Goal: Information Seeking & Learning: Learn about a topic

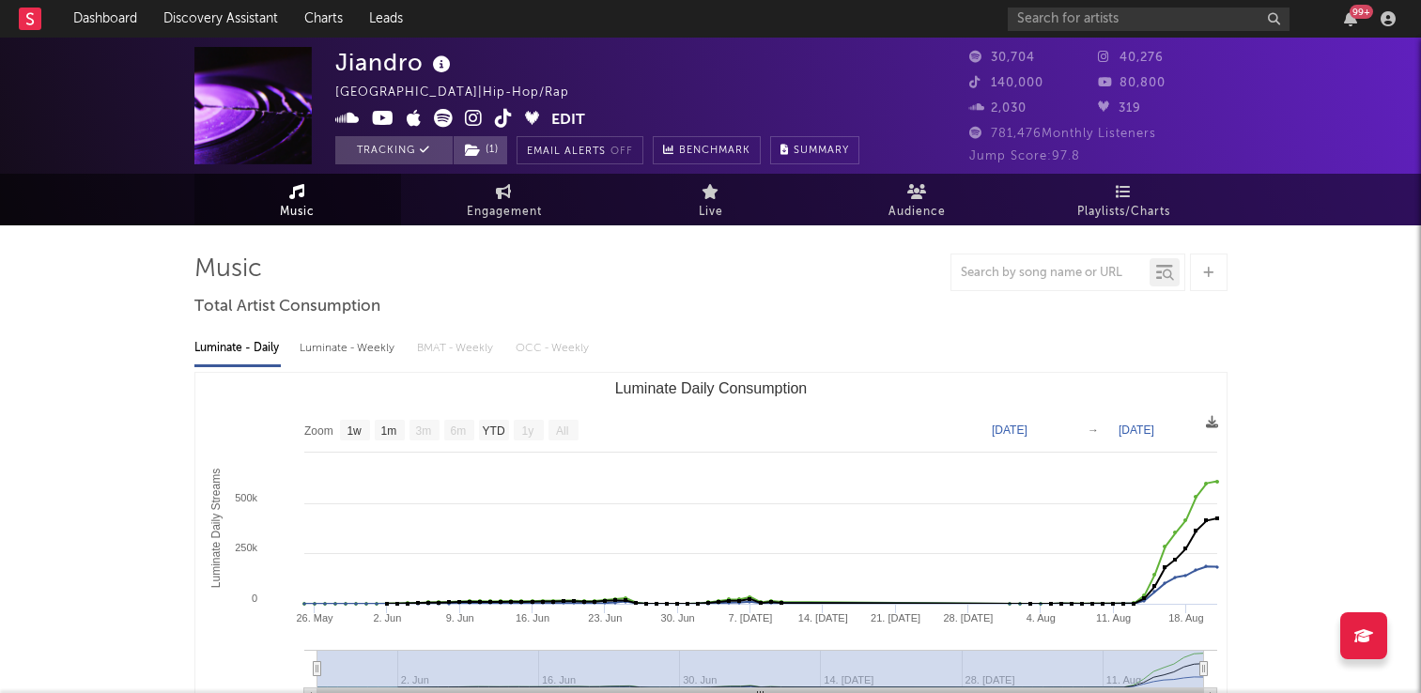
select select "1w"
click at [326, 16] on link "Charts" at bounding box center [323, 19] width 65 height 38
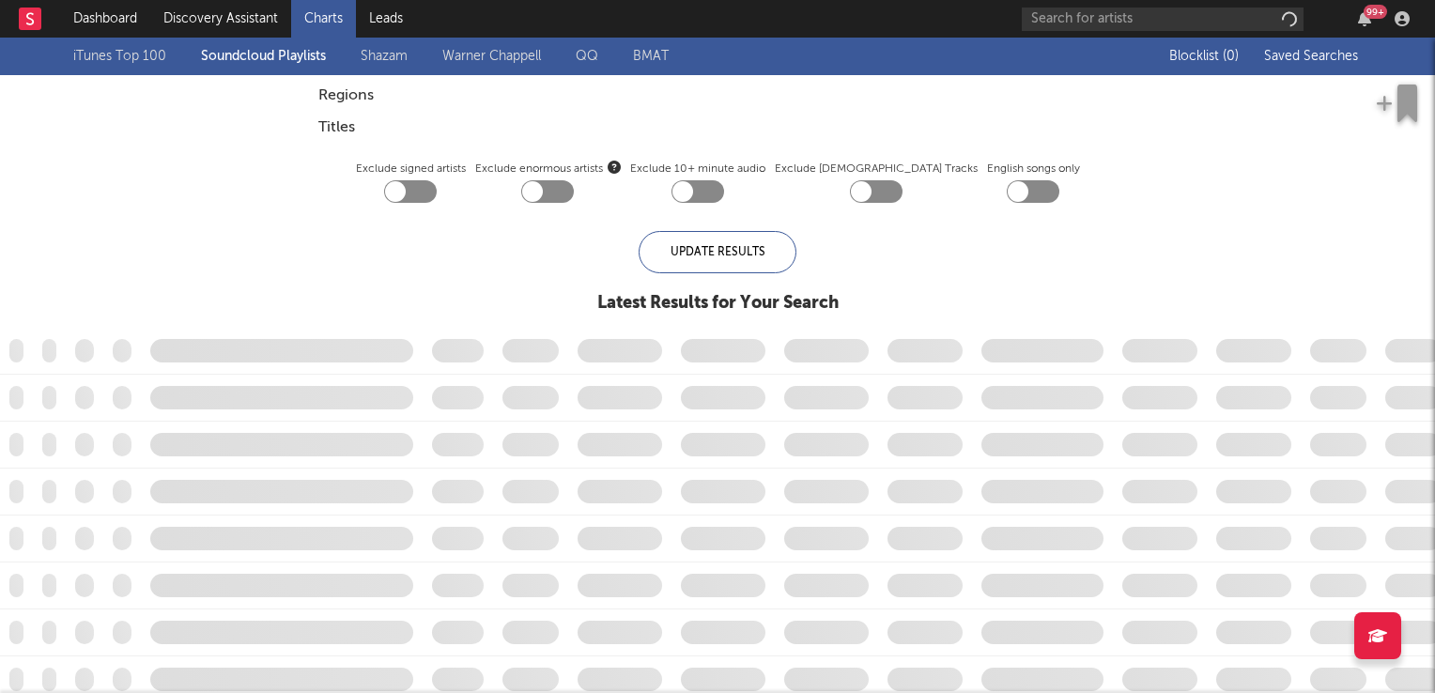
checkbox input "true"
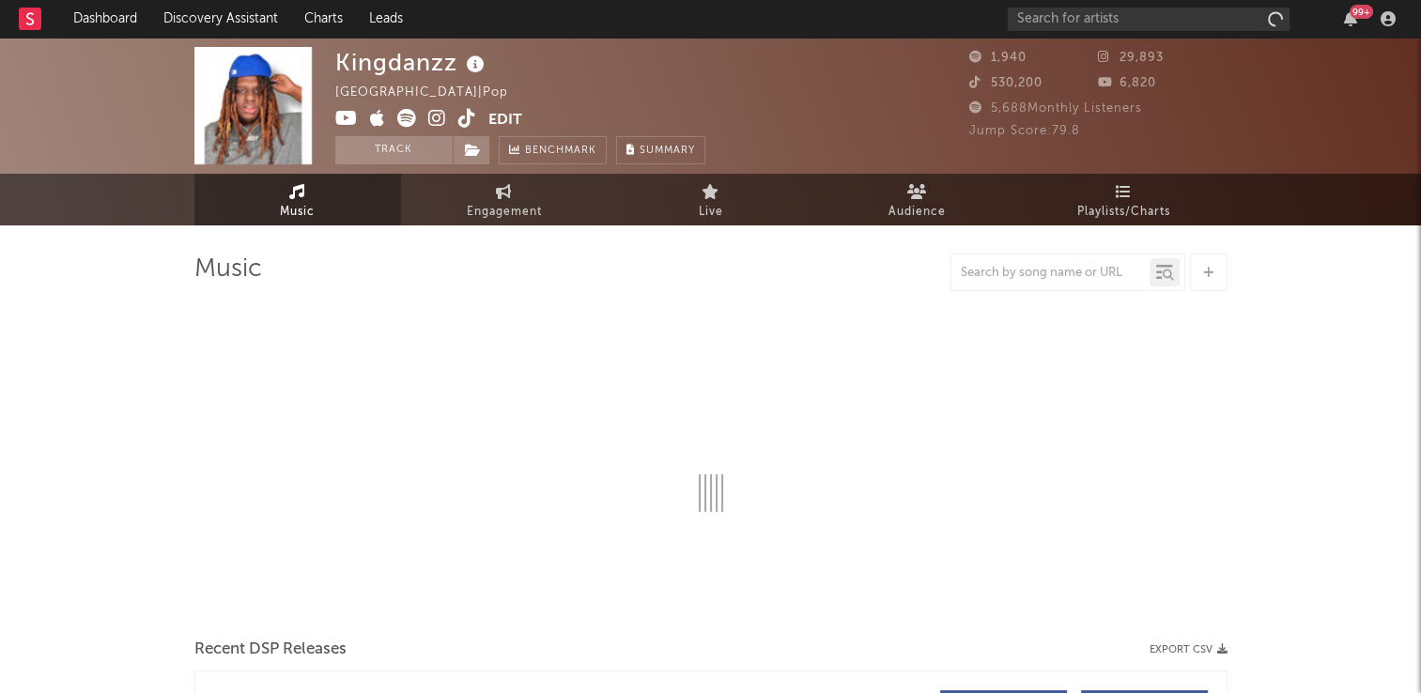
select select "6m"
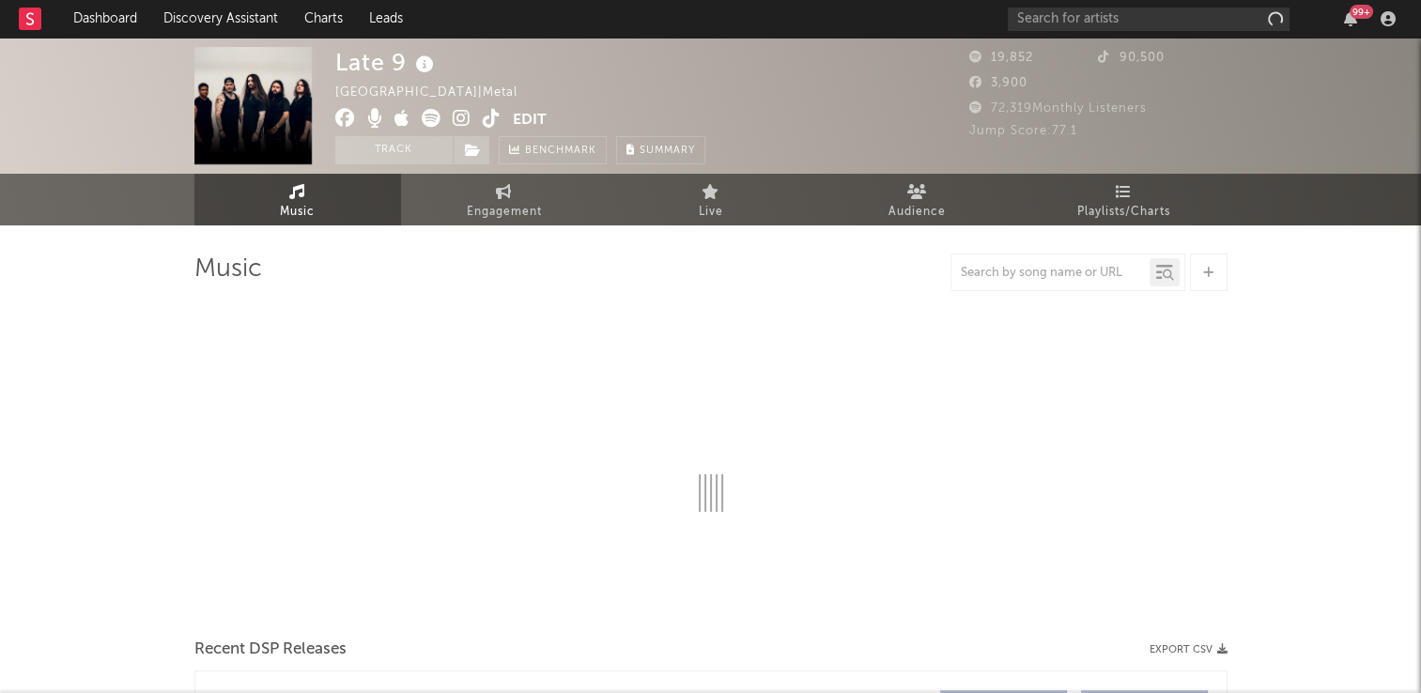
select select "6m"
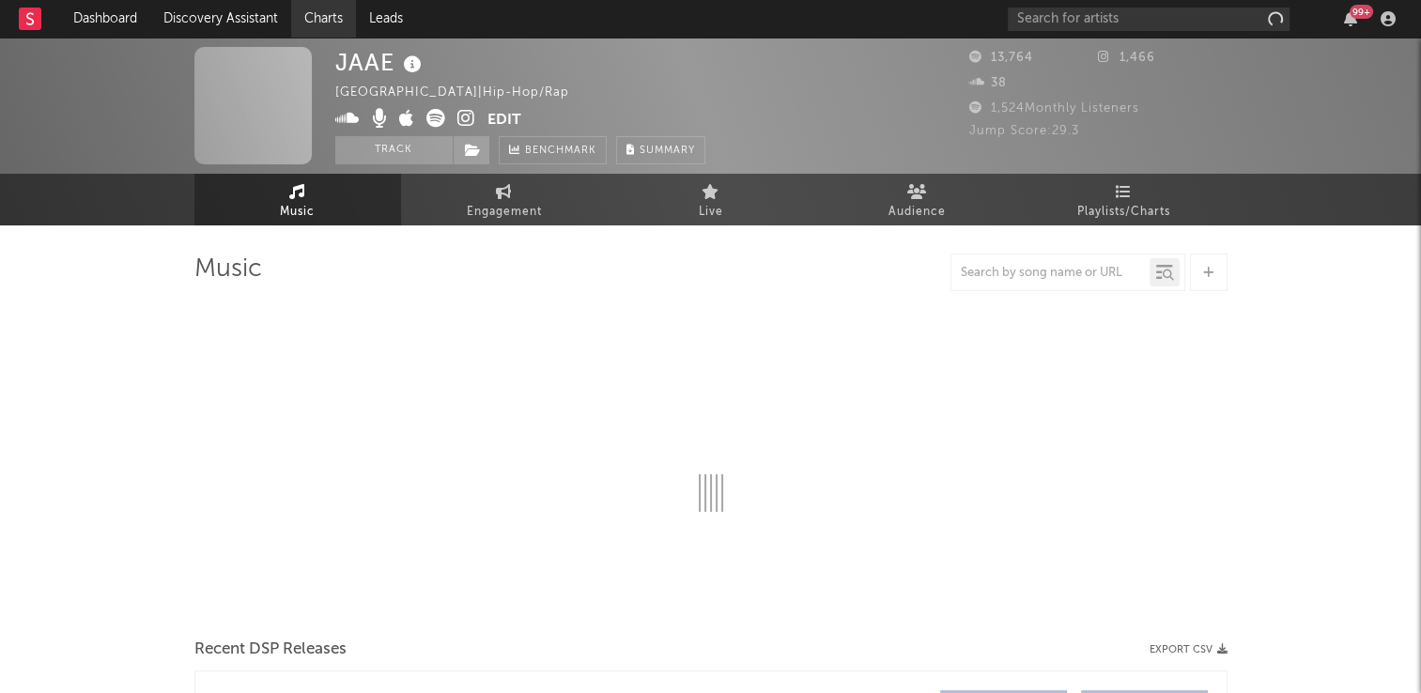
select select "6m"
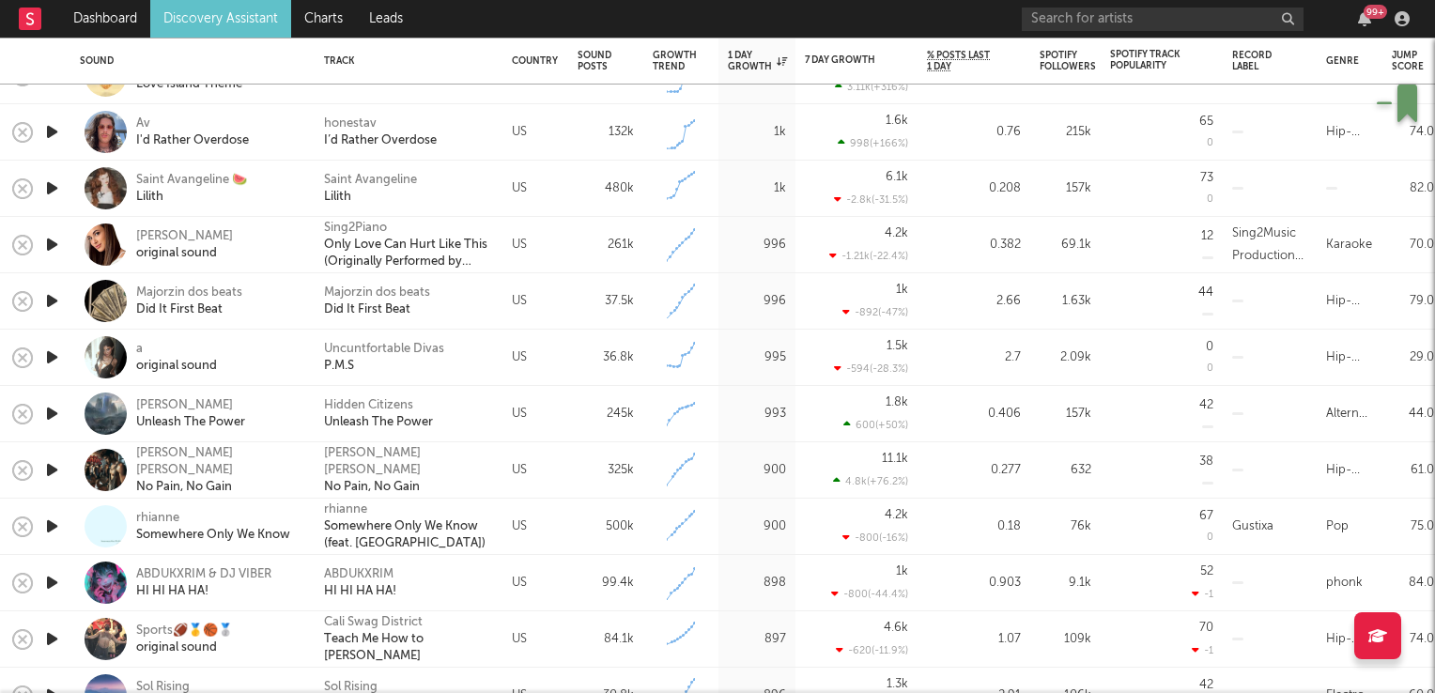
click at [53, 357] on icon "button" at bounding box center [52, 357] width 20 height 23
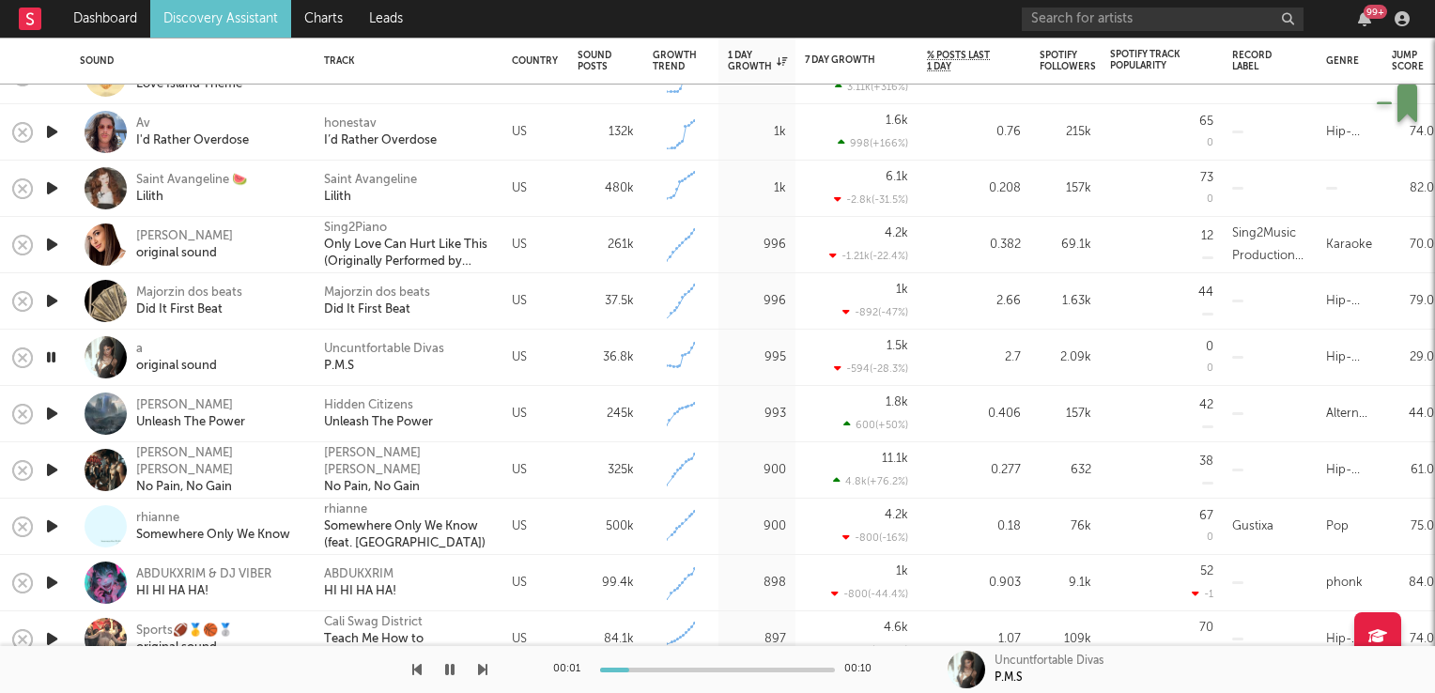
click at [53, 357] on icon "button" at bounding box center [51, 357] width 18 height 23
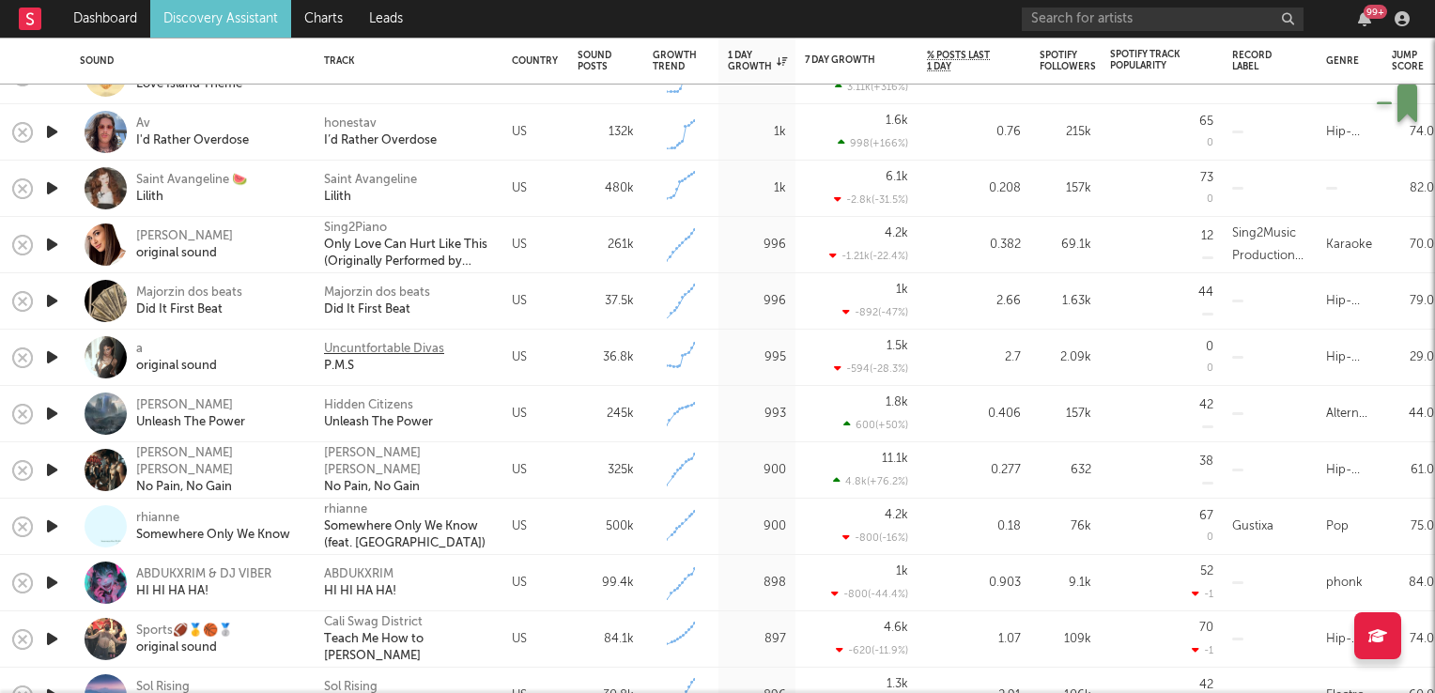
click at [369, 344] on div "Uncuntfortable Divas" at bounding box center [384, 349] width 120 height 17
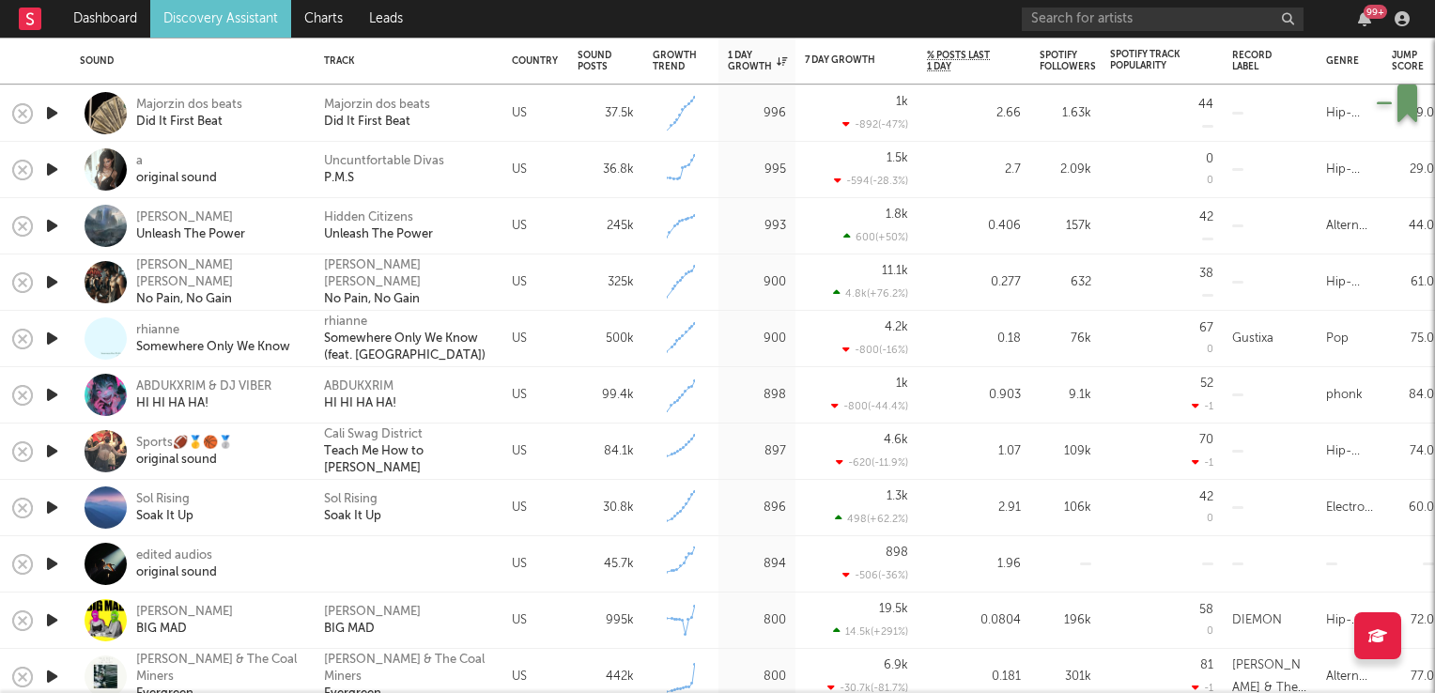
click at [52, 449] on icon "button" at bounding box center [52, 451] width 20 height 23
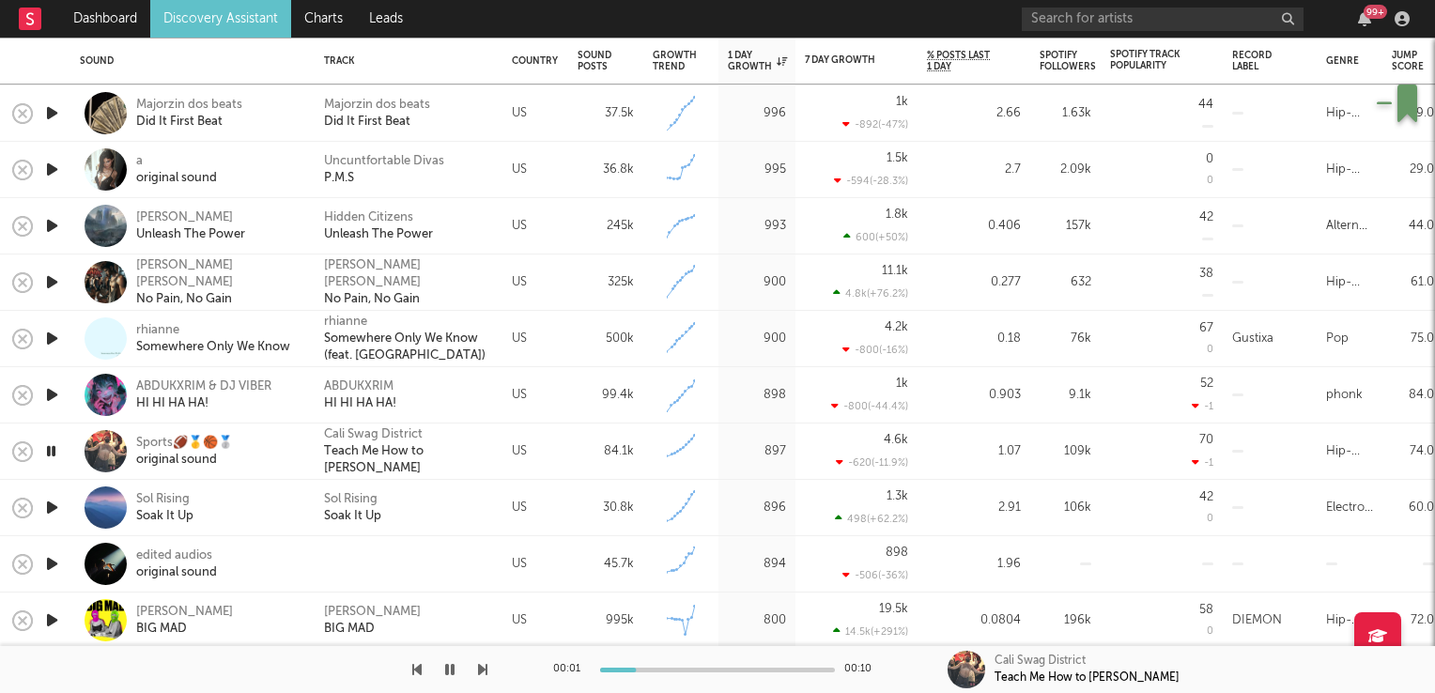
click at [52, 449] on icon "button" at bounding box center [51, 451] width 18 height 23
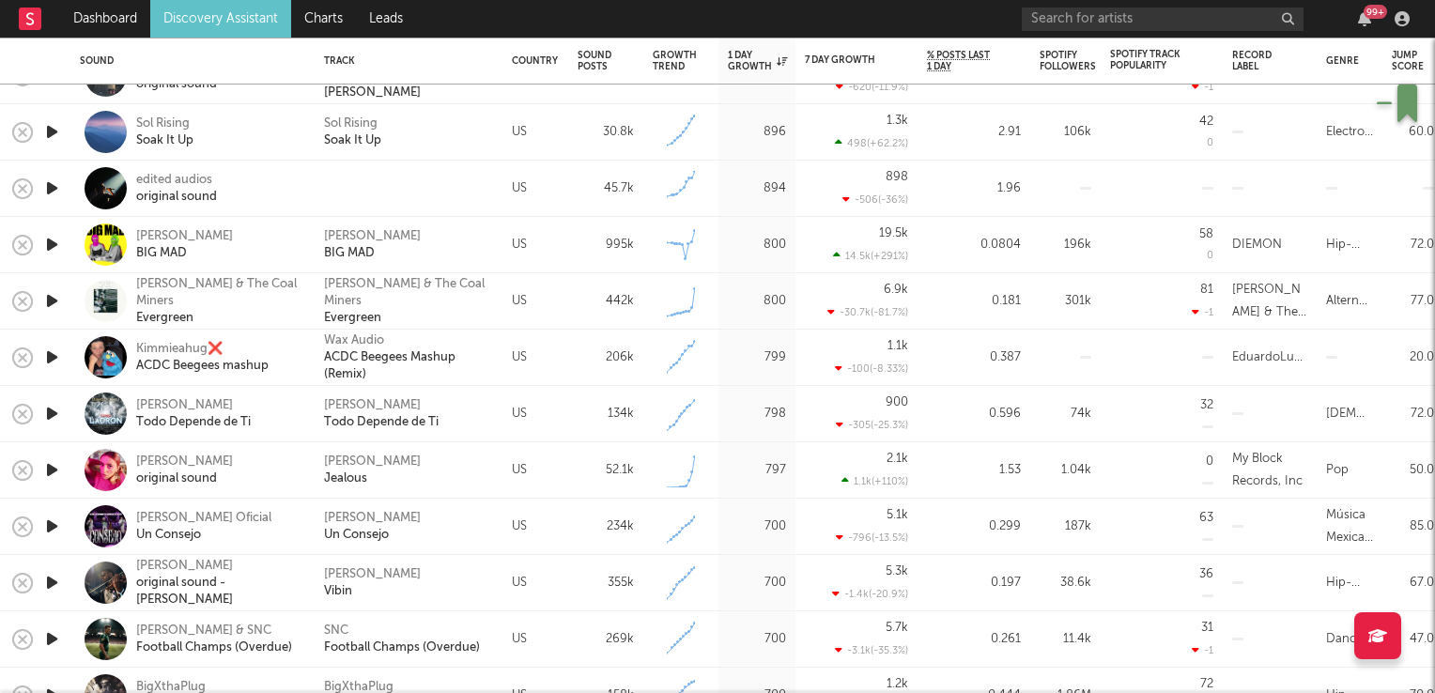
click at [49, 468] on icon "button" at bounding box center [52, 469] width 20 height 23
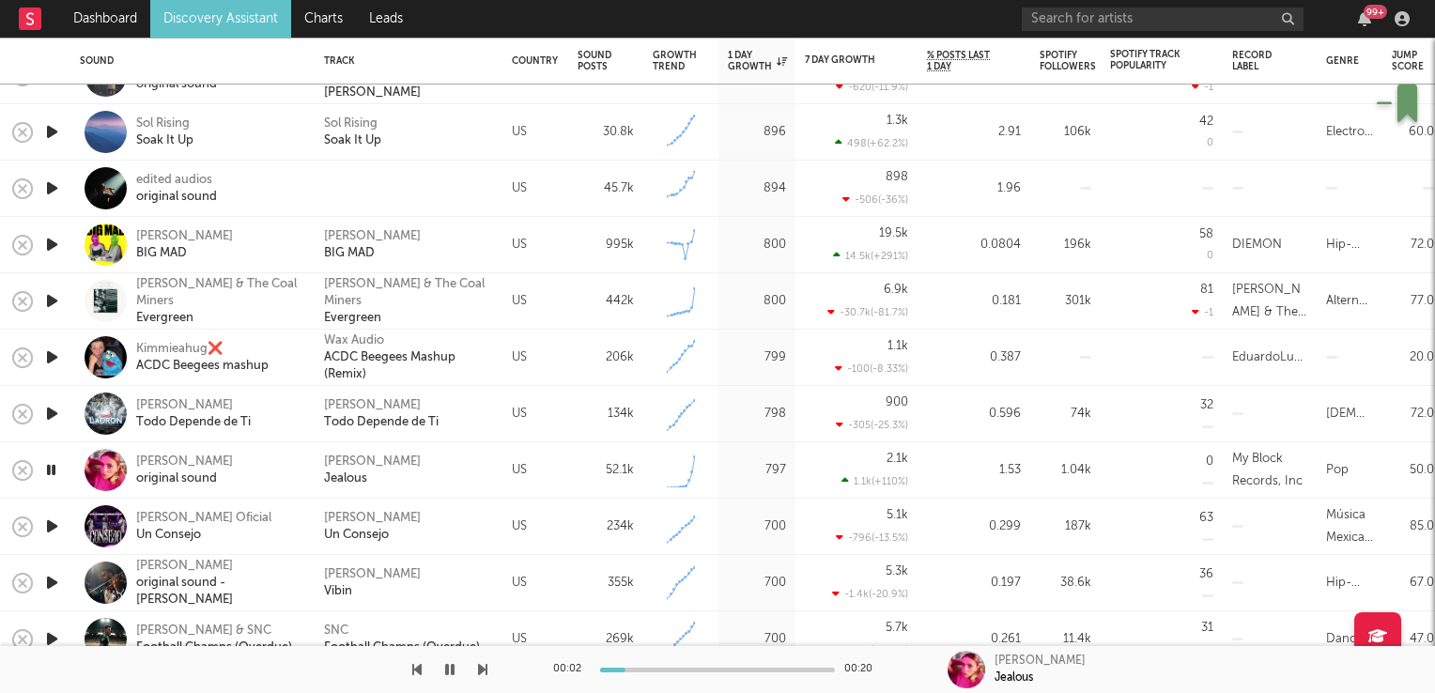
click at [49, 468] on icon "button" at bounding box center [51, 469] width 18 height 23
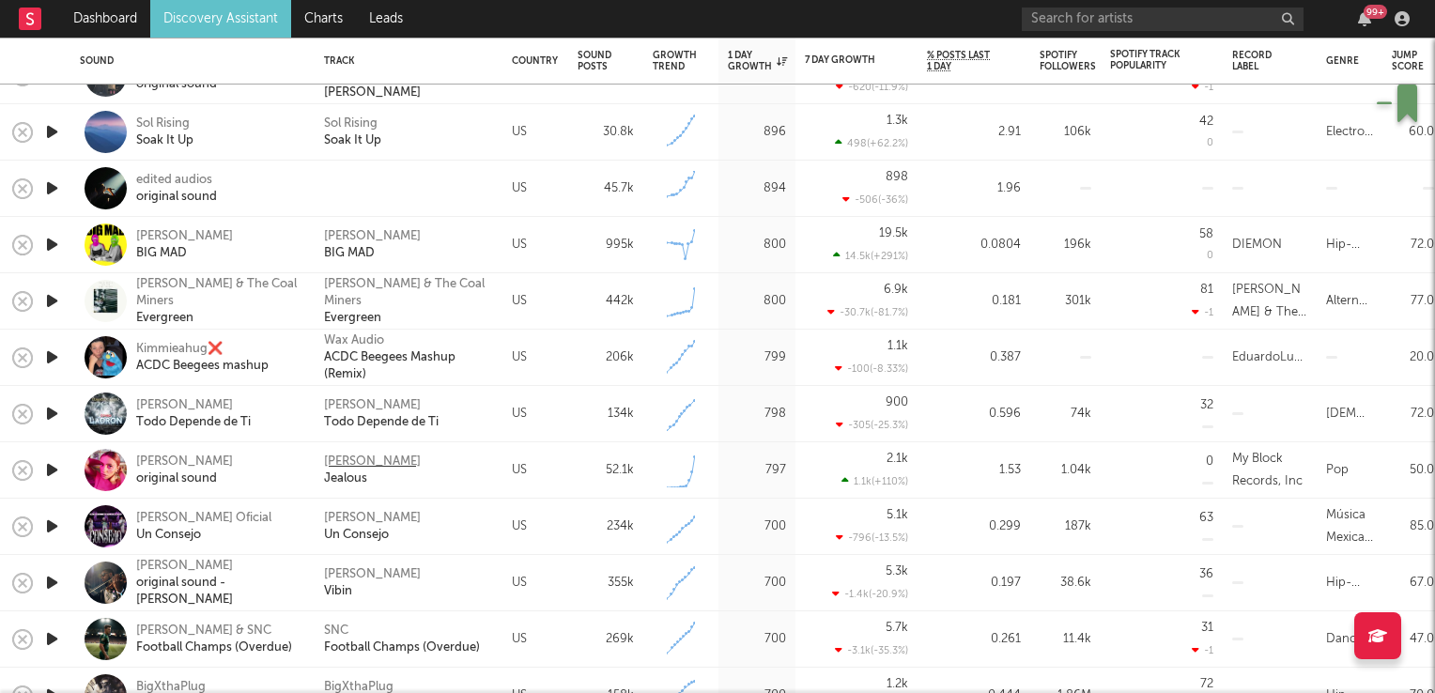
click at [359, 464] on div "Beth McCarthy" at bounding box center [372, 462] width 97 height 17
click at [49, 464] on icon "button" at bounding box center [52, 469] width 20 height 23
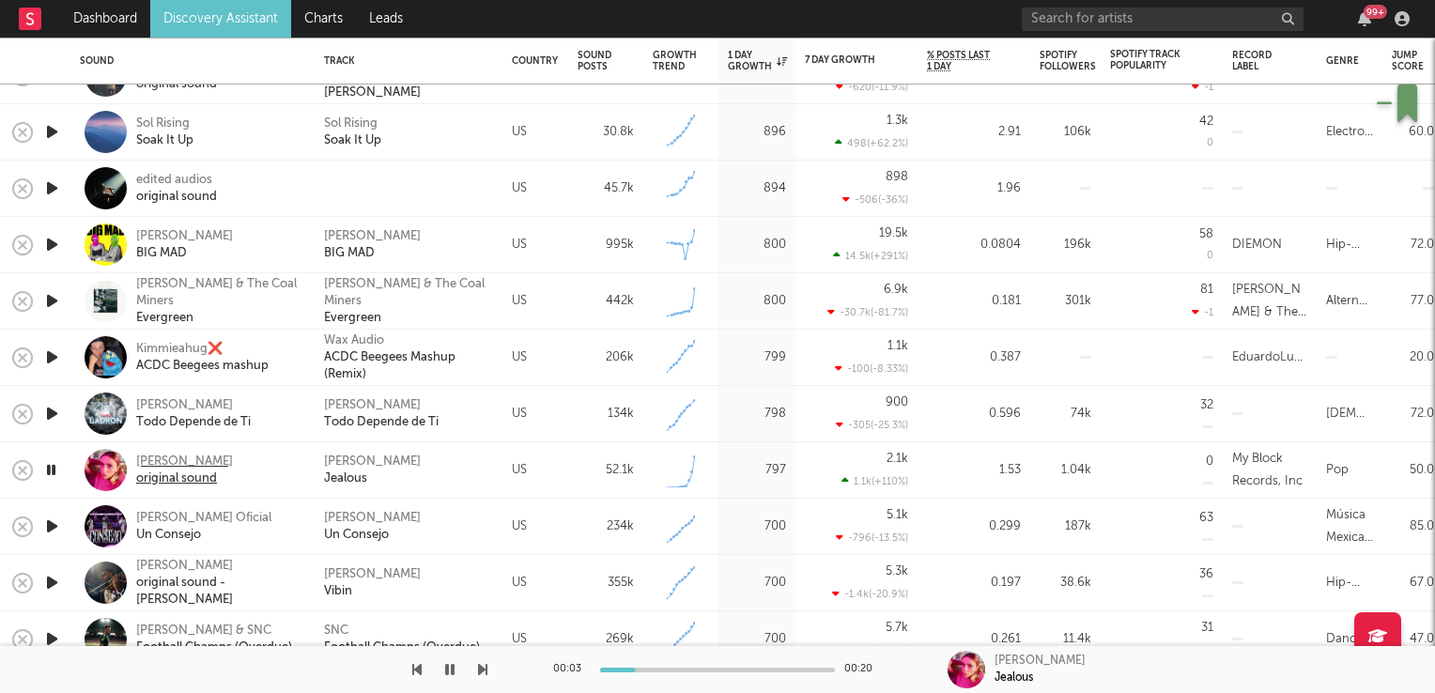
click at [177, 463] on div "Beth McCarthy" at bounding box center [184, 462] width 97 height 17
click at [48, 471] on icon "button" at bounding box center [51, 469] width 18 height 23
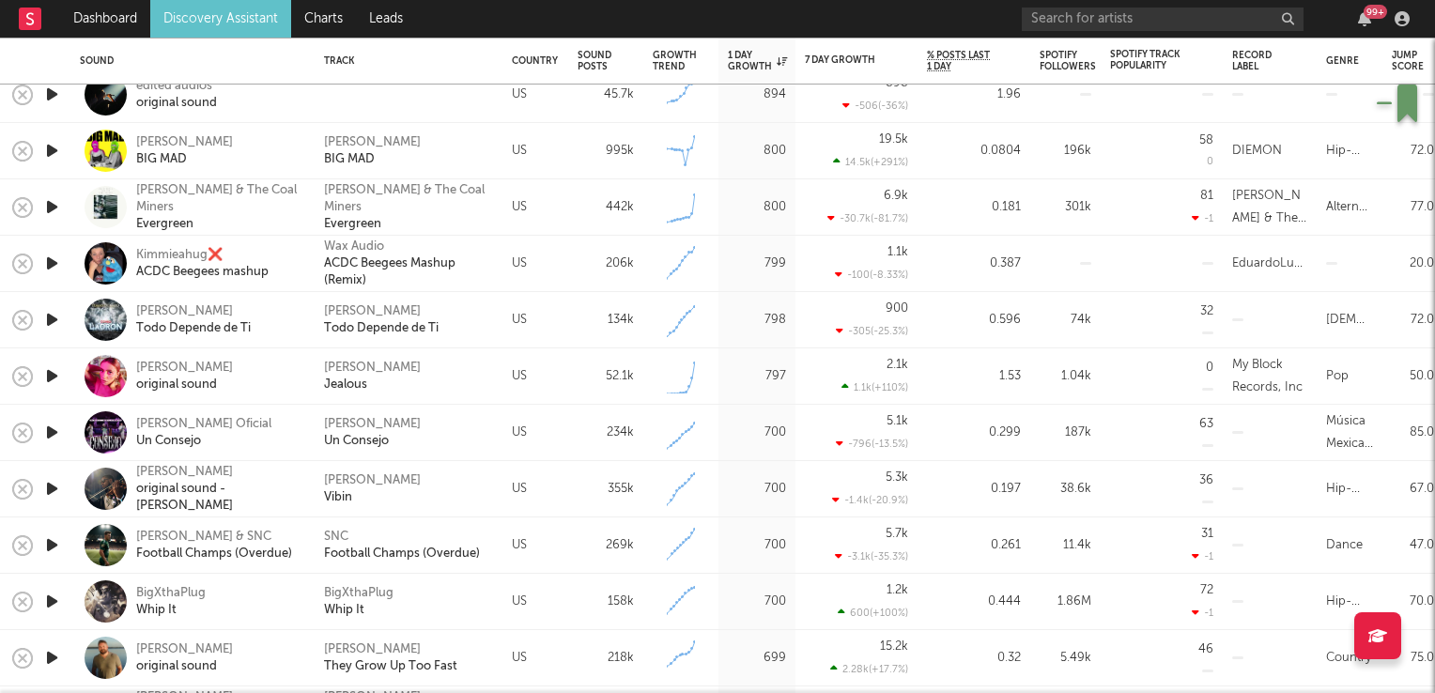
click at [53, 487] on icon "button" at bounding box center [52, 488] width 20 height 23
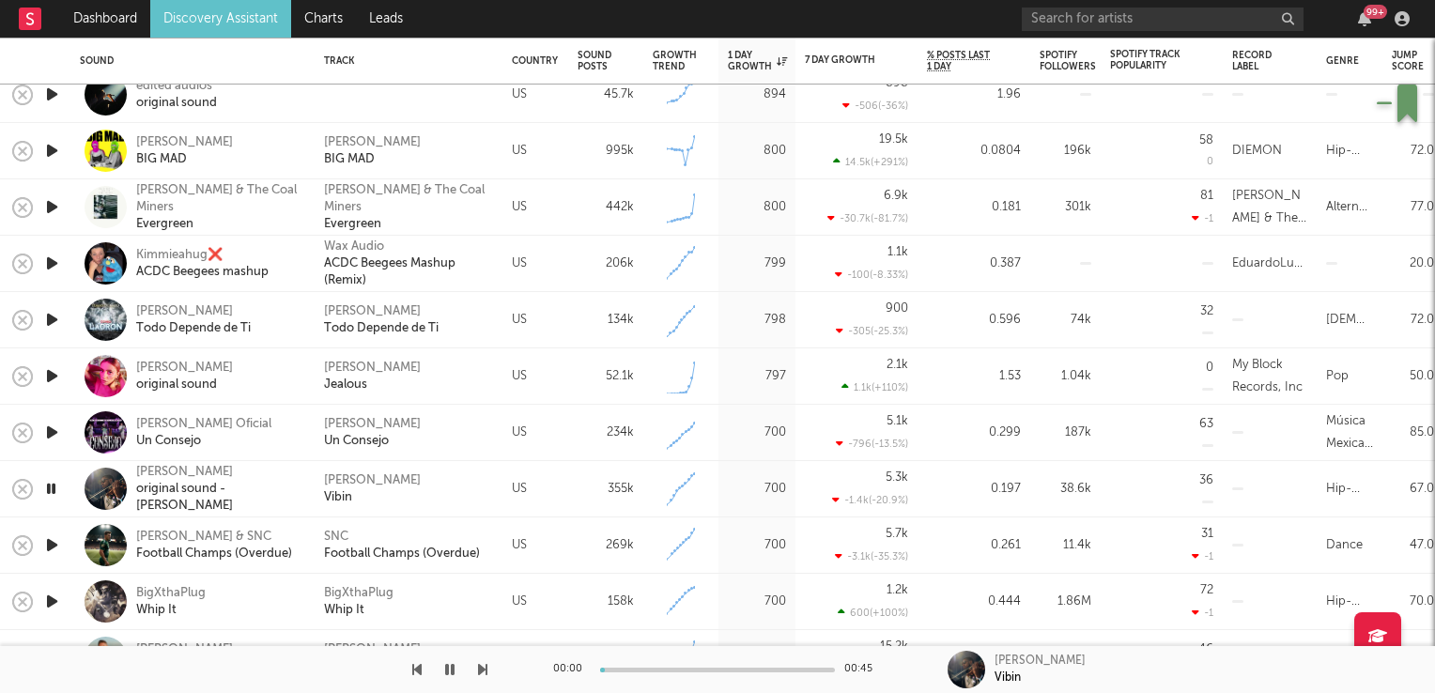
click at [53, 487] on icon "button" at bounding box center [51, 488] width 18 height 23
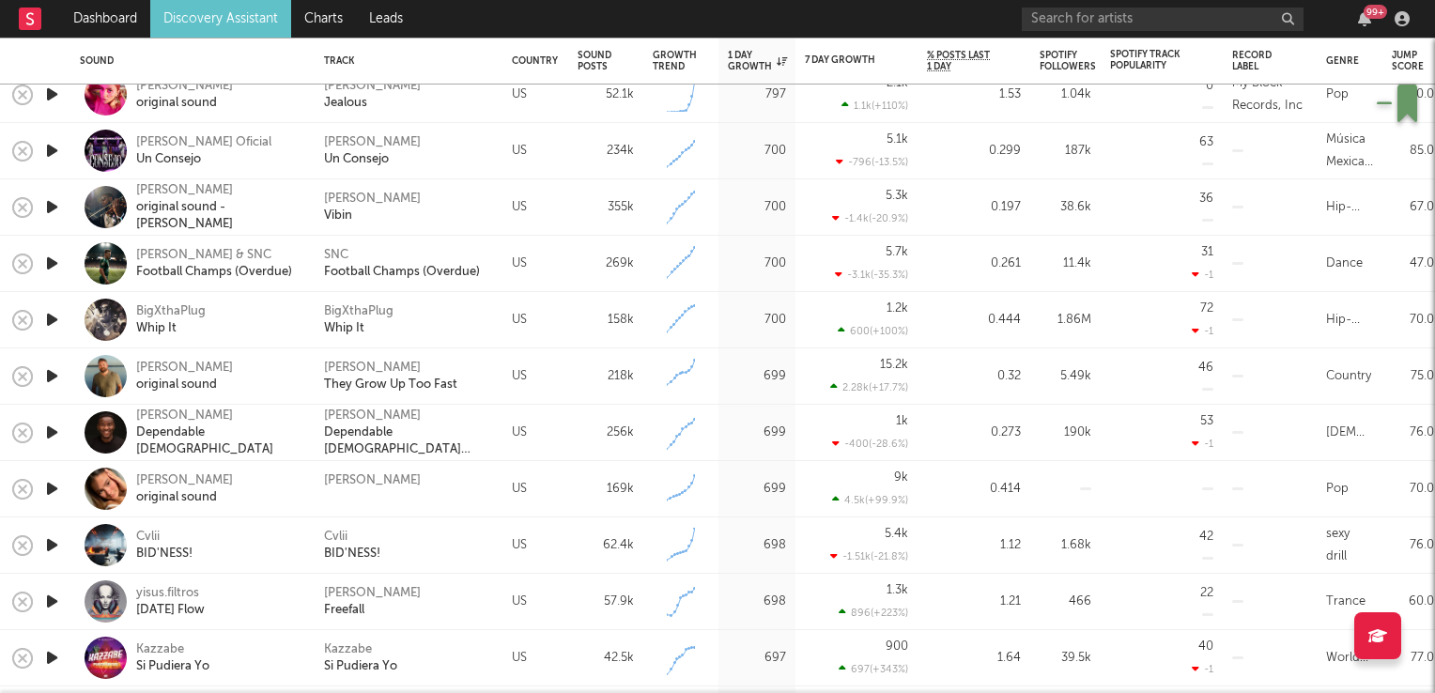
click at [53, 430] on icon "button" at bounding box center [52, 432] width 20 height 23
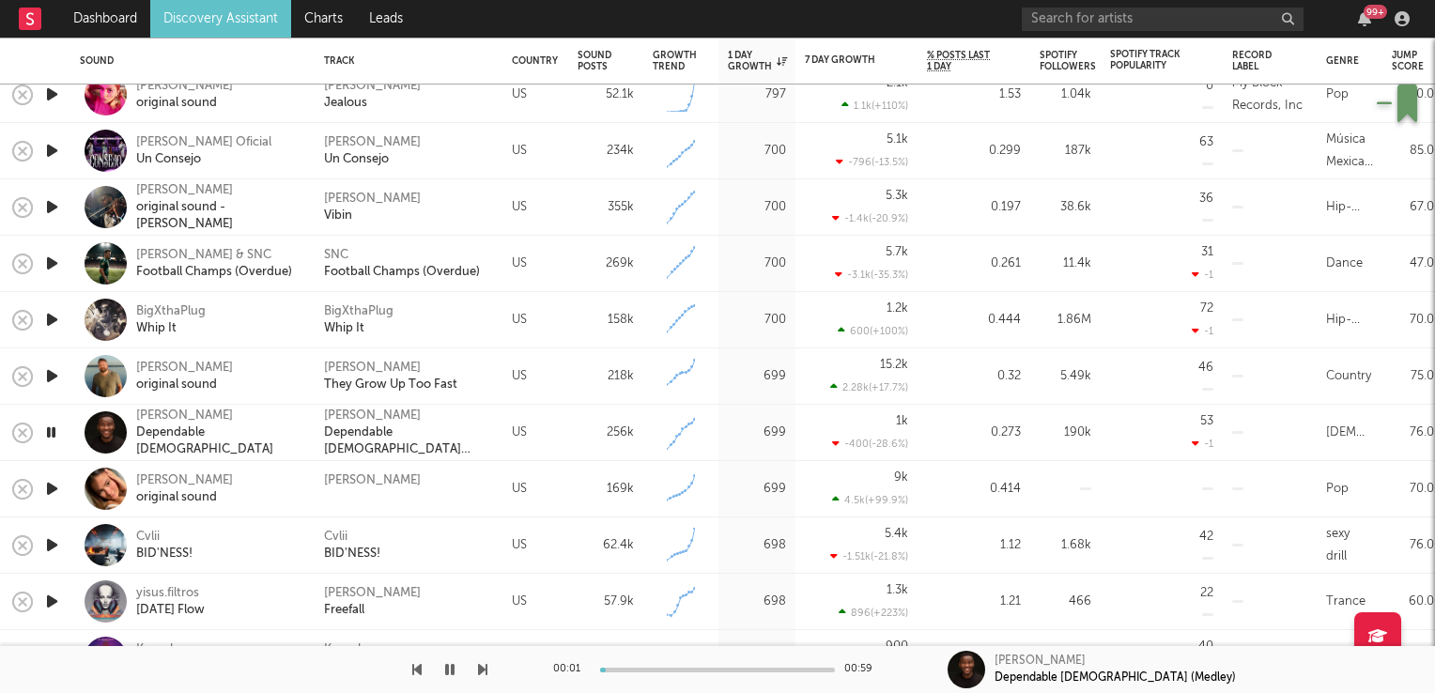
click at [53, 430] on icon "button" at bounding box center [51, 432] width 18 height 23
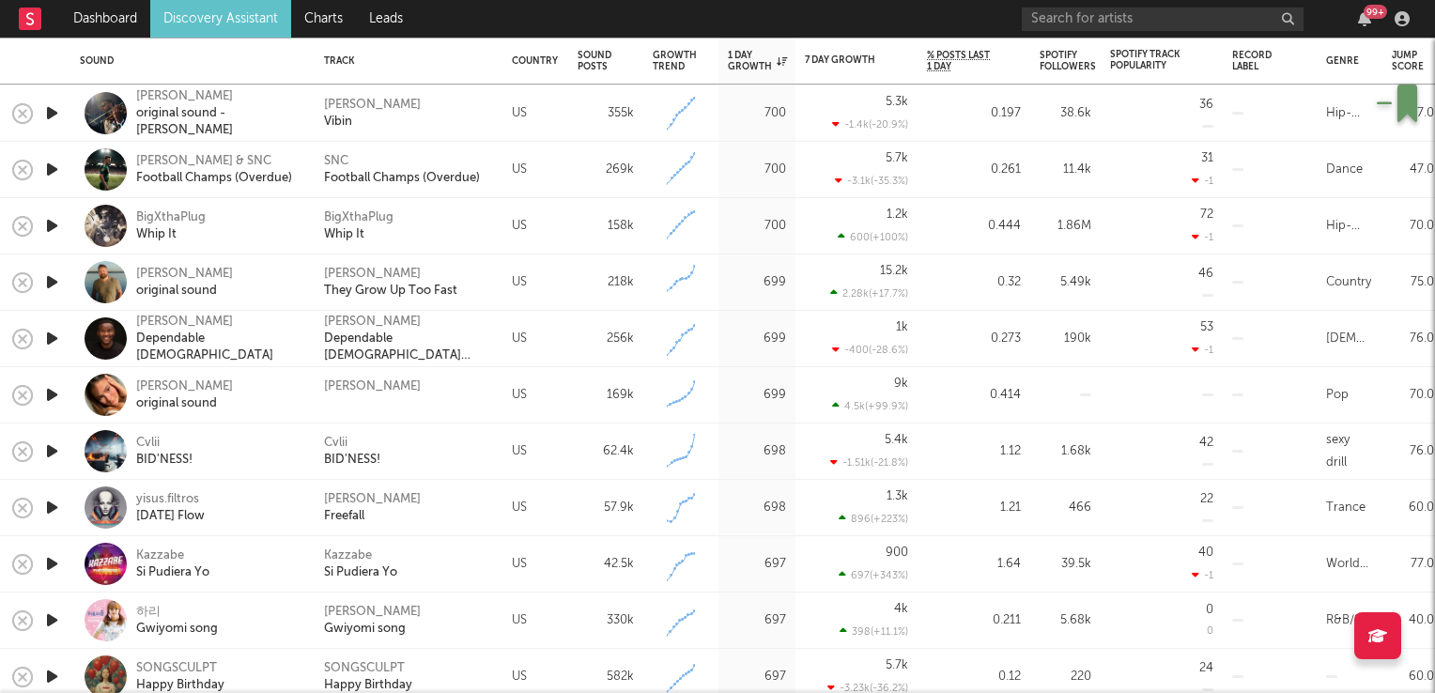
click at [49, 452] on icon "button" at bounding box center [52, 451] width 20 height 23
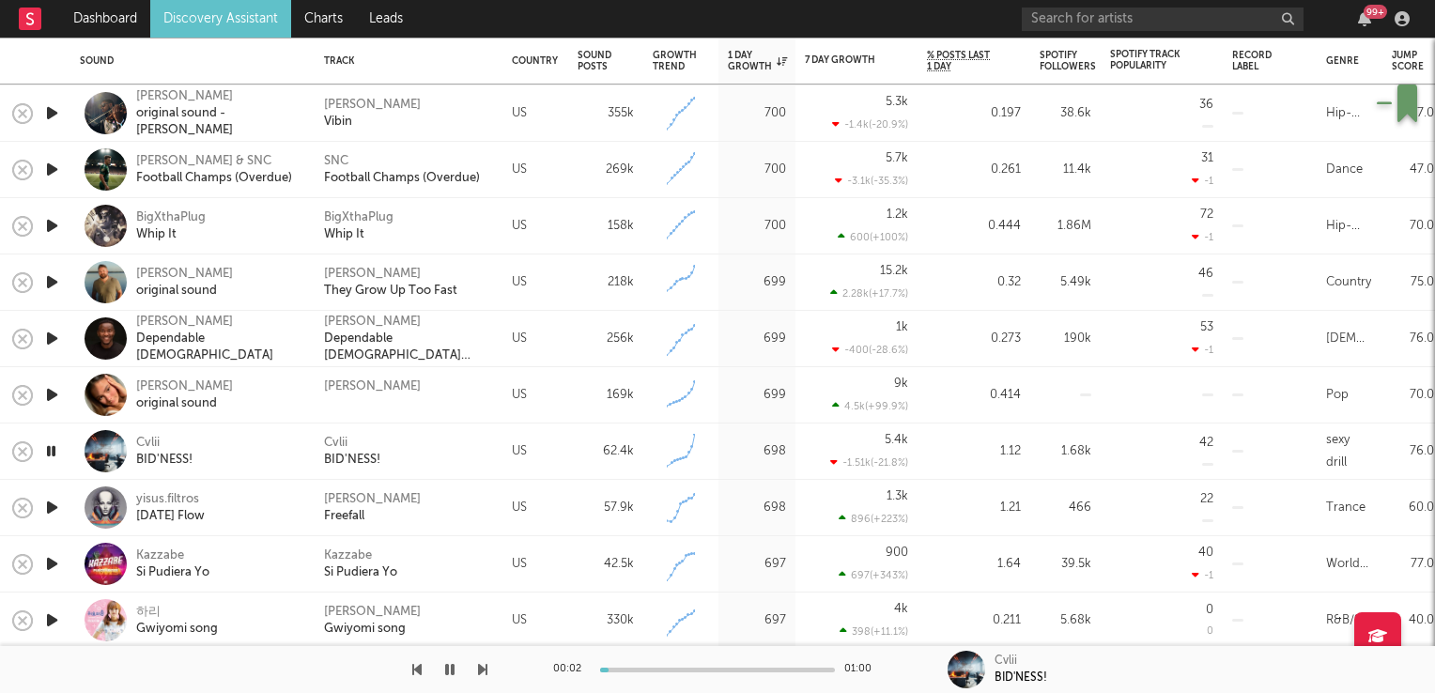
click at [49, 452] on icon "button" at bounding box center [51, 451] width 18 height 23
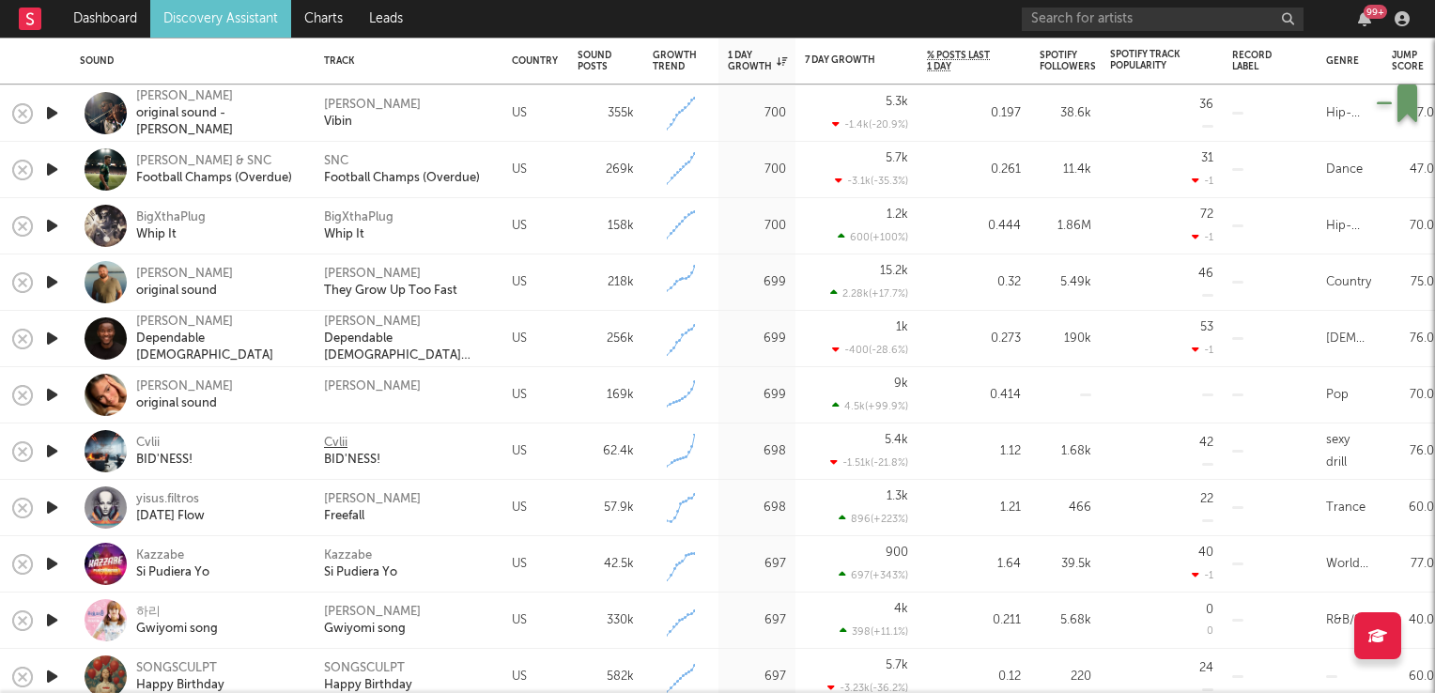
click at [344, 435] on div "Cvlii" at bounding box center [335, 443] width 23 height 17
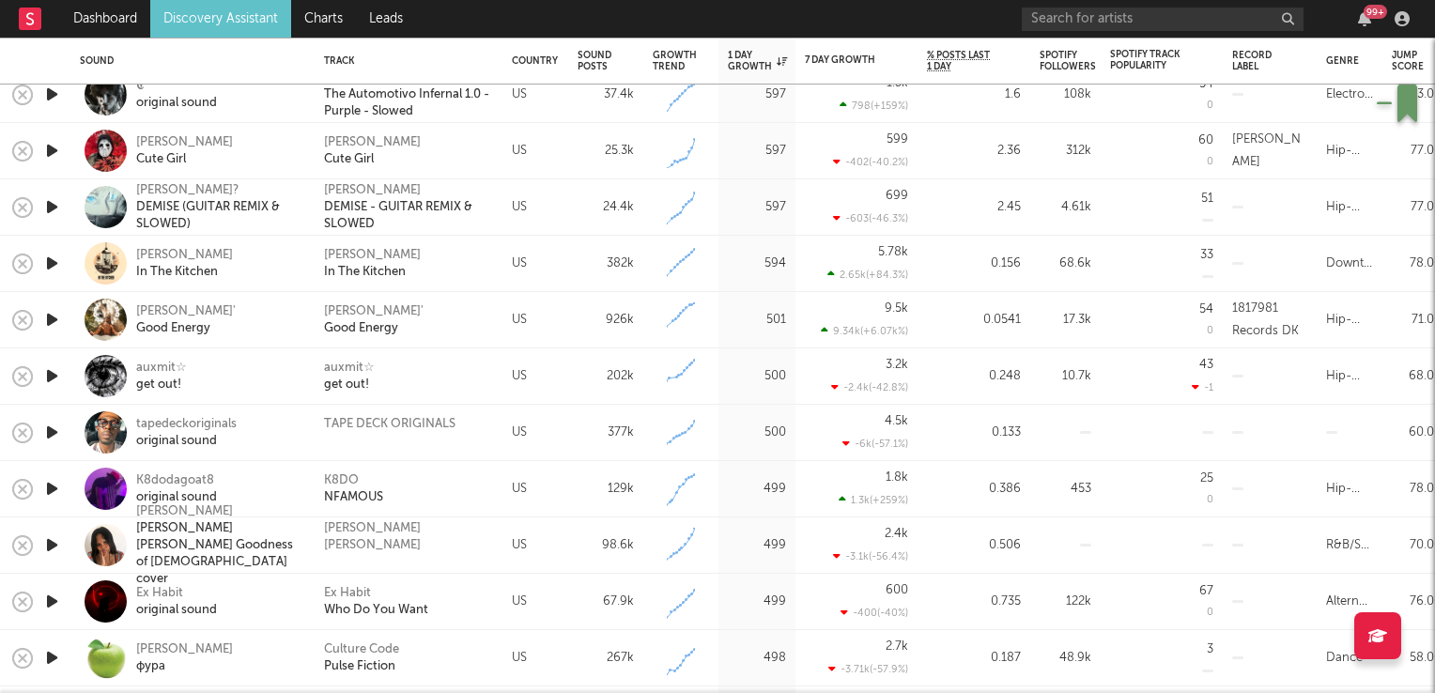
click at [52, 490] on icon "button" at bounding box center [52, 488] width 20 height 23
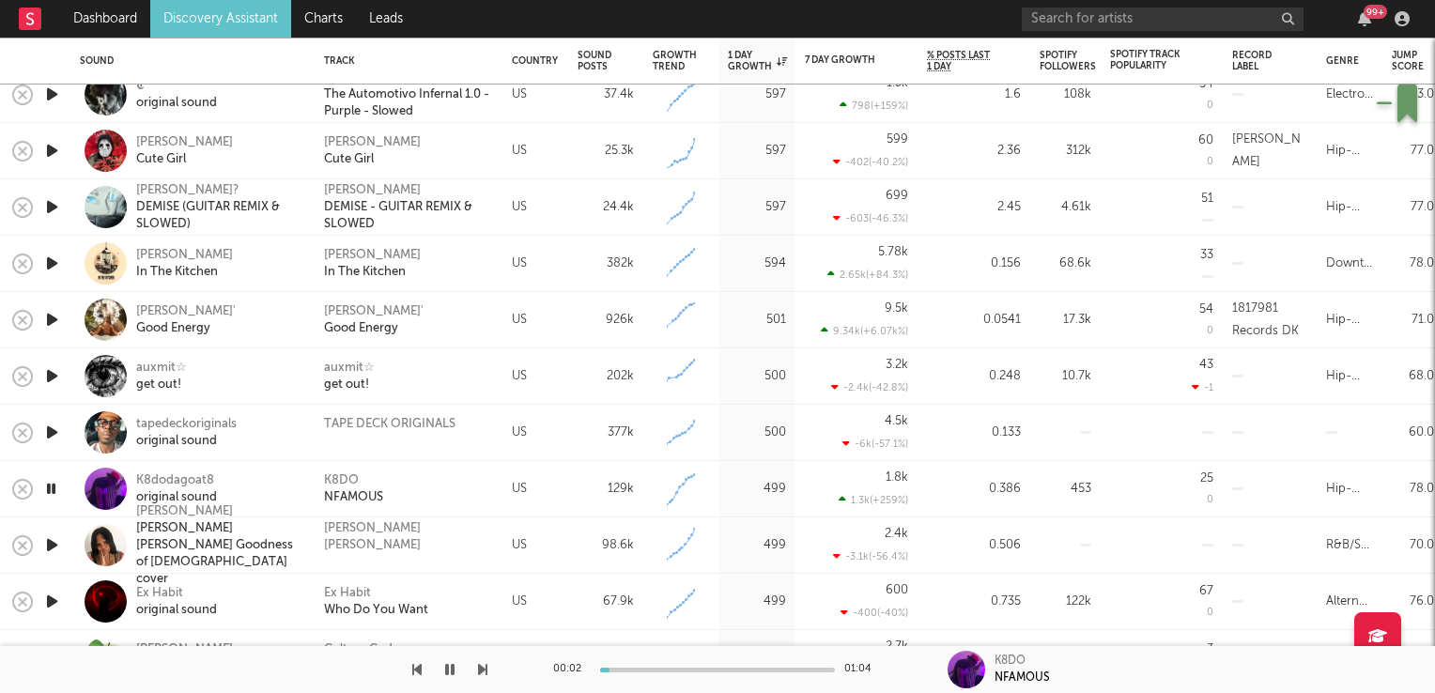
click at [52, 490] on icon "button" at bounding box center [51, 488] width 18 height 23
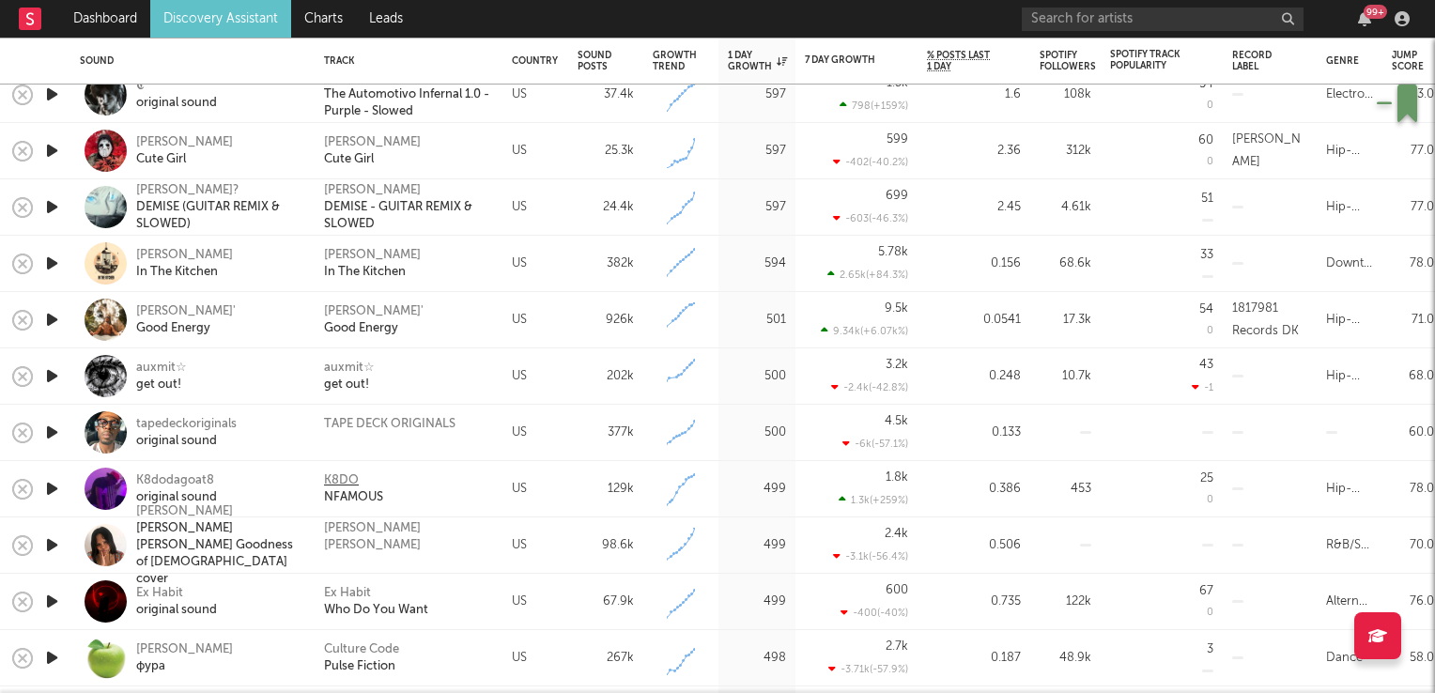
click at [355, 479] on div "K8DO" at bounding box center [341, 480] width 35 height 17
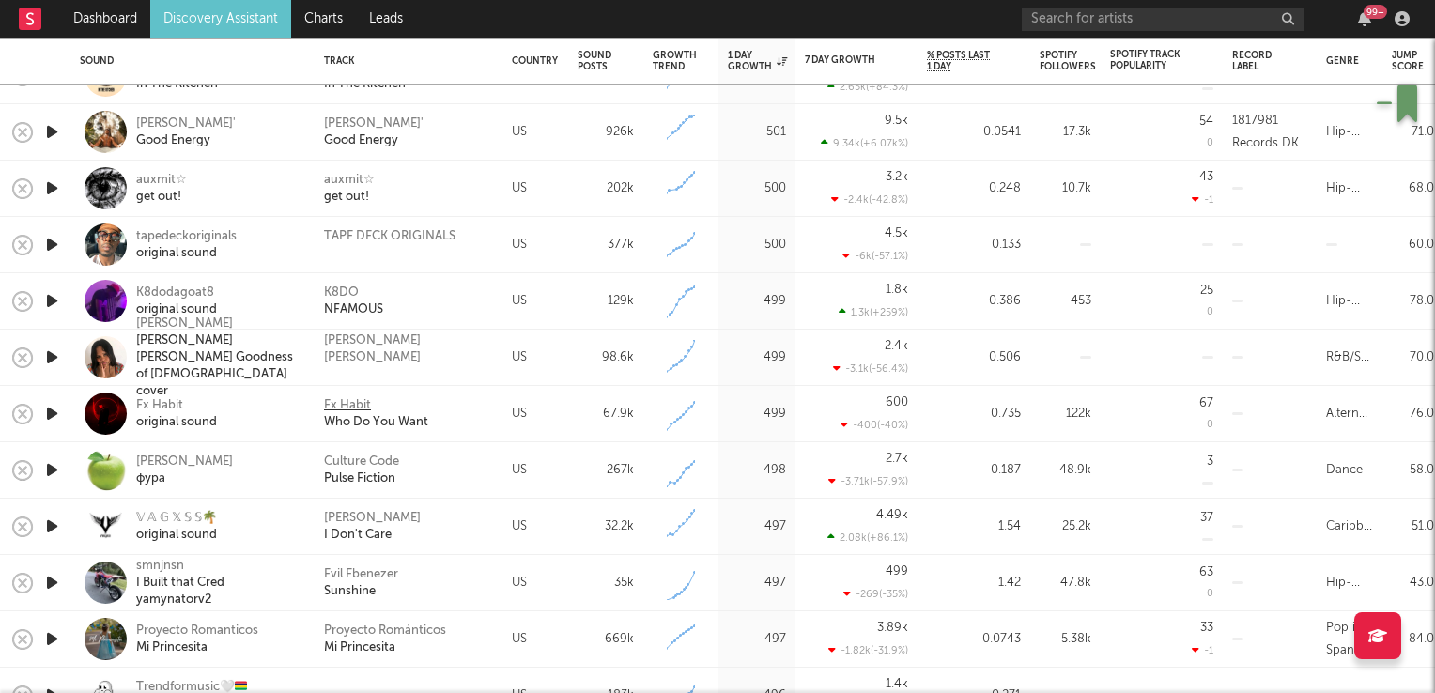
click at [357, 409] on div "Ex Habit" at bounding box center [347, 405] width 47 height 17
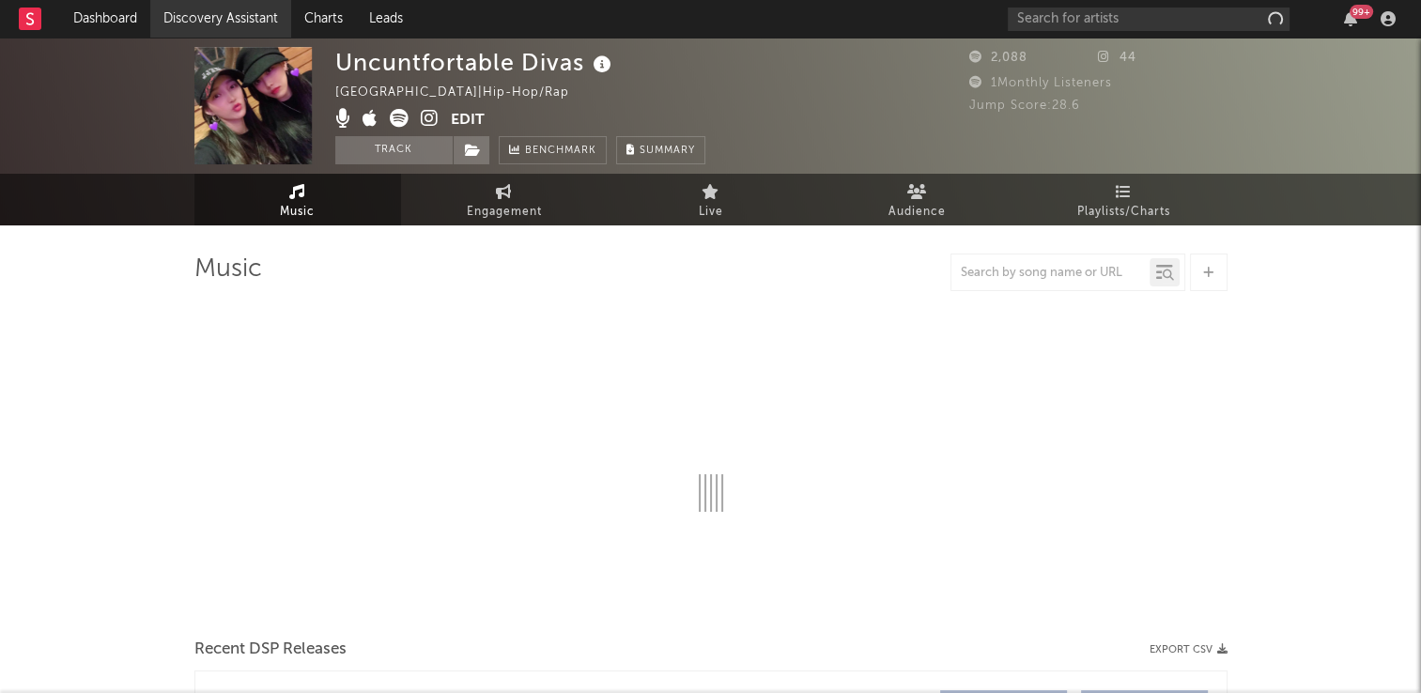
select select "1w"
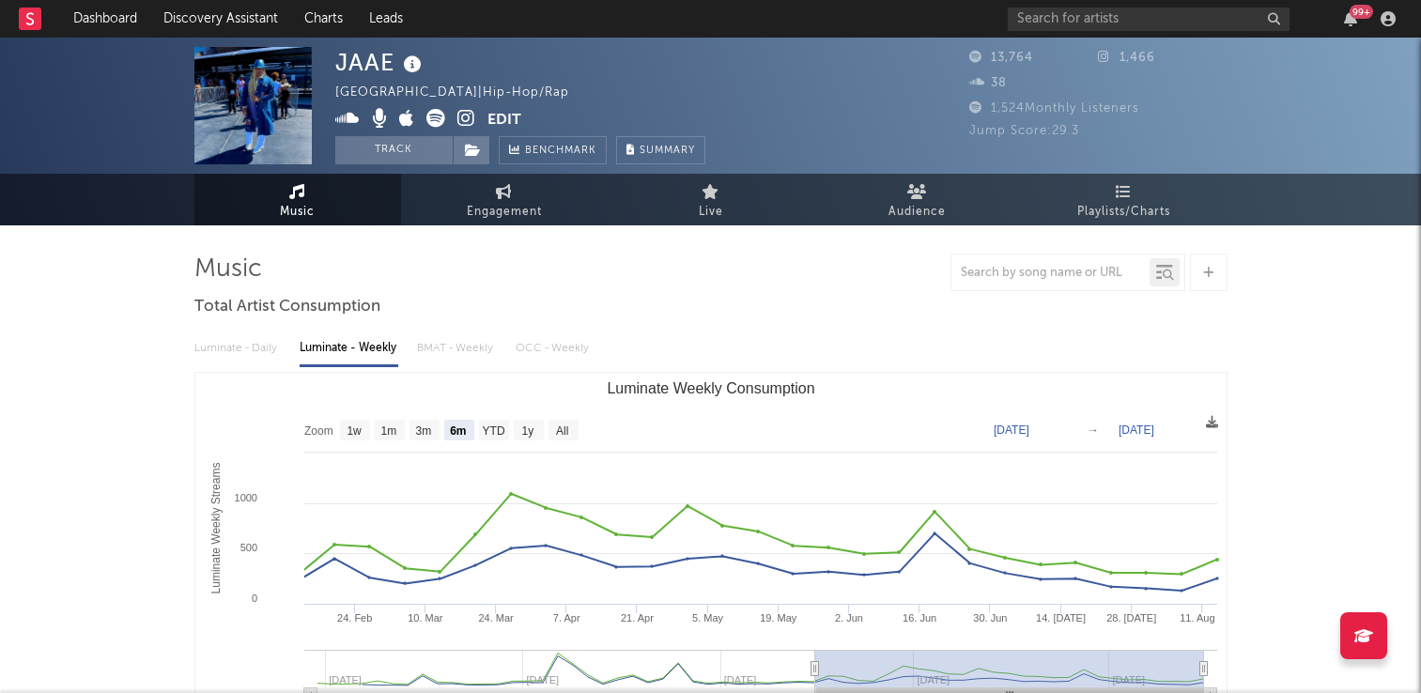
select select "6m"
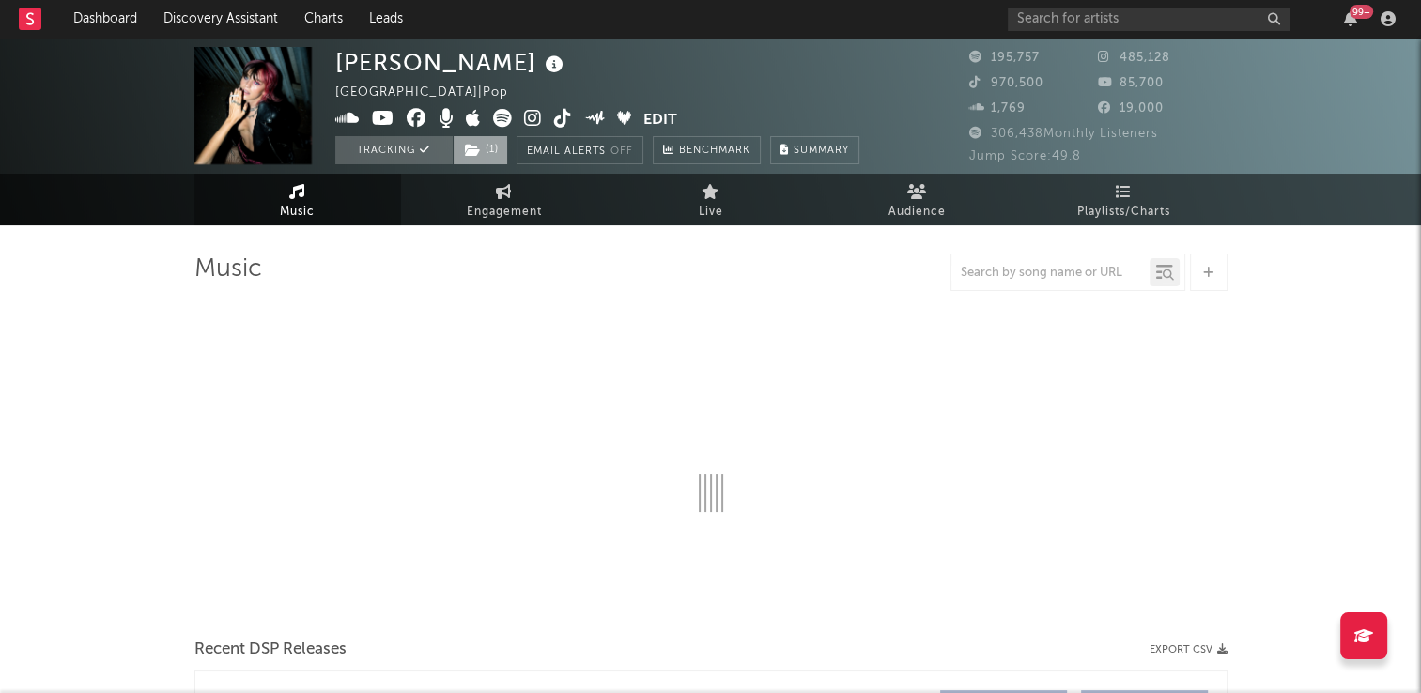
click at [480, 157] on span "( 1 )" at bounding box center [480, 150] width 55 height 28
select select "6m"
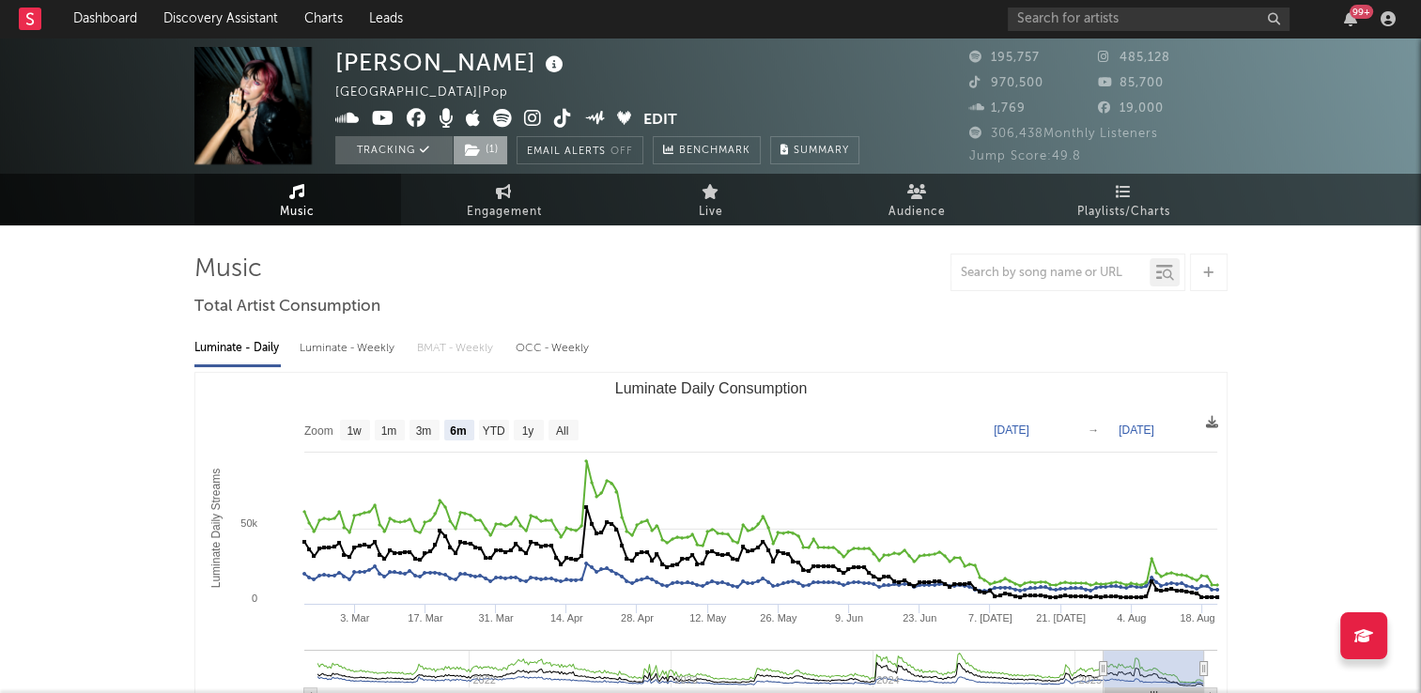
click at [480, 156] on span "( 1 )" at bounding box center [480, 150] width 55 height 28
click at [541, 70] on icon at bounding box center [554, 65] width 27 height 26
click at [655, 69] on div "Beth McCarthy United Kingdom | Pop Edit Tracking ( 1 ) Email Alerts Off Benchma…" at bounding box center [597, 105] width 524 height 117
click at [557, 119] on icon at bounding box center [563, 118] width 18 height 19
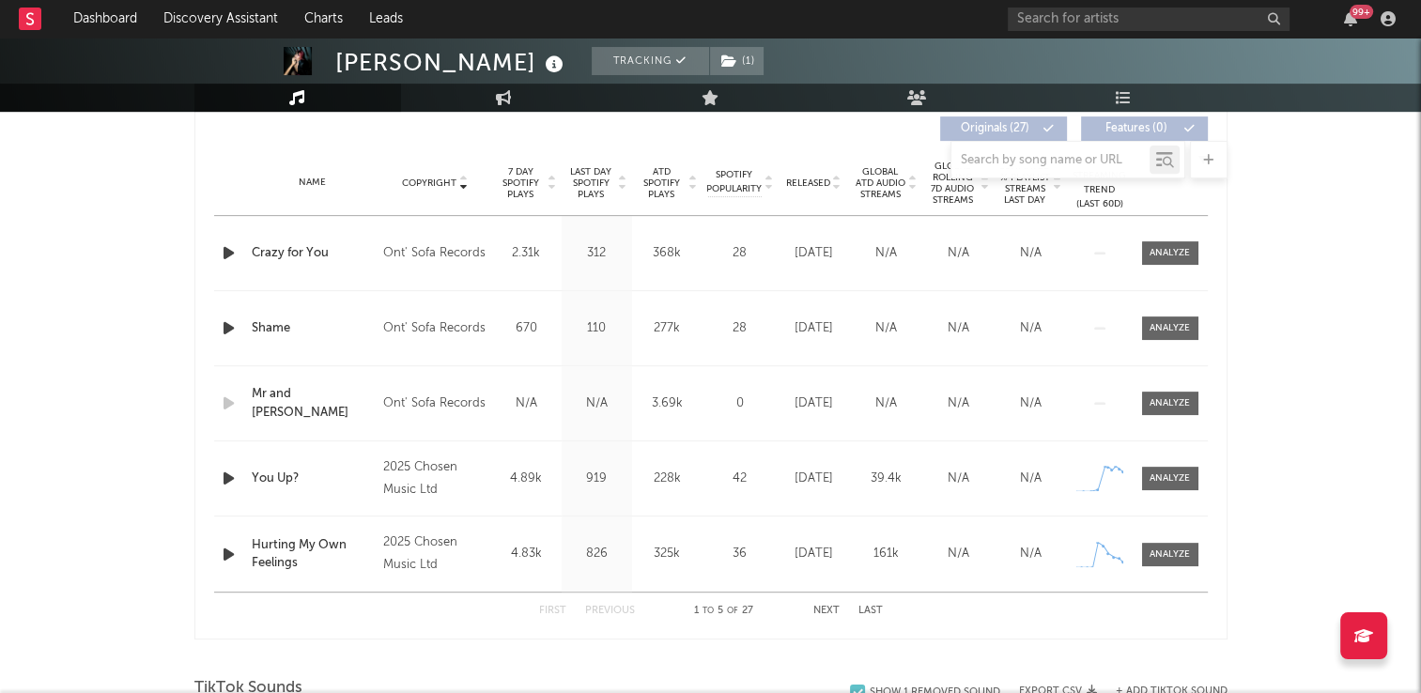
scroll to position [751, 0]
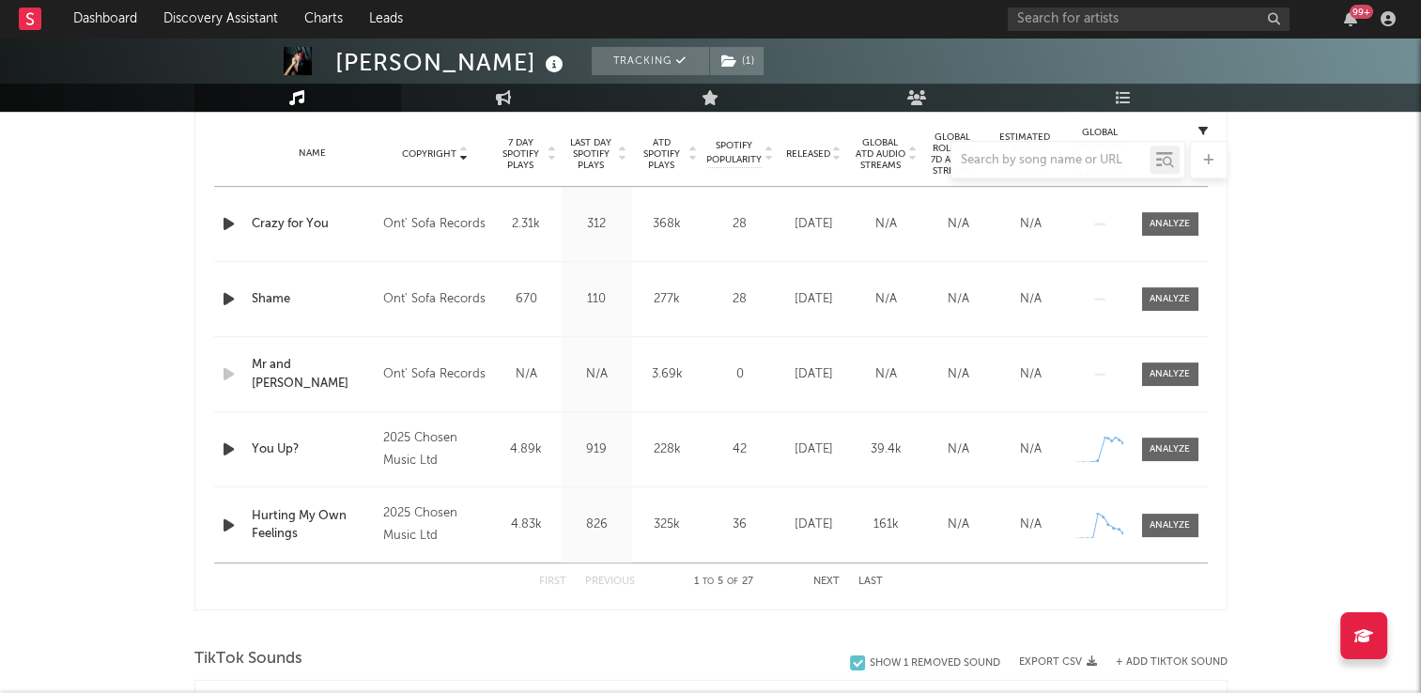
click at [462, 151] on div at bounding box center [710, 160] width 1033 height 38
click at [462, 148] on div at bounding box center [710, 160] width 1033 height 38
click at [821, 577] on button "Next" at bounding box center [826, 582] width 26 height 10
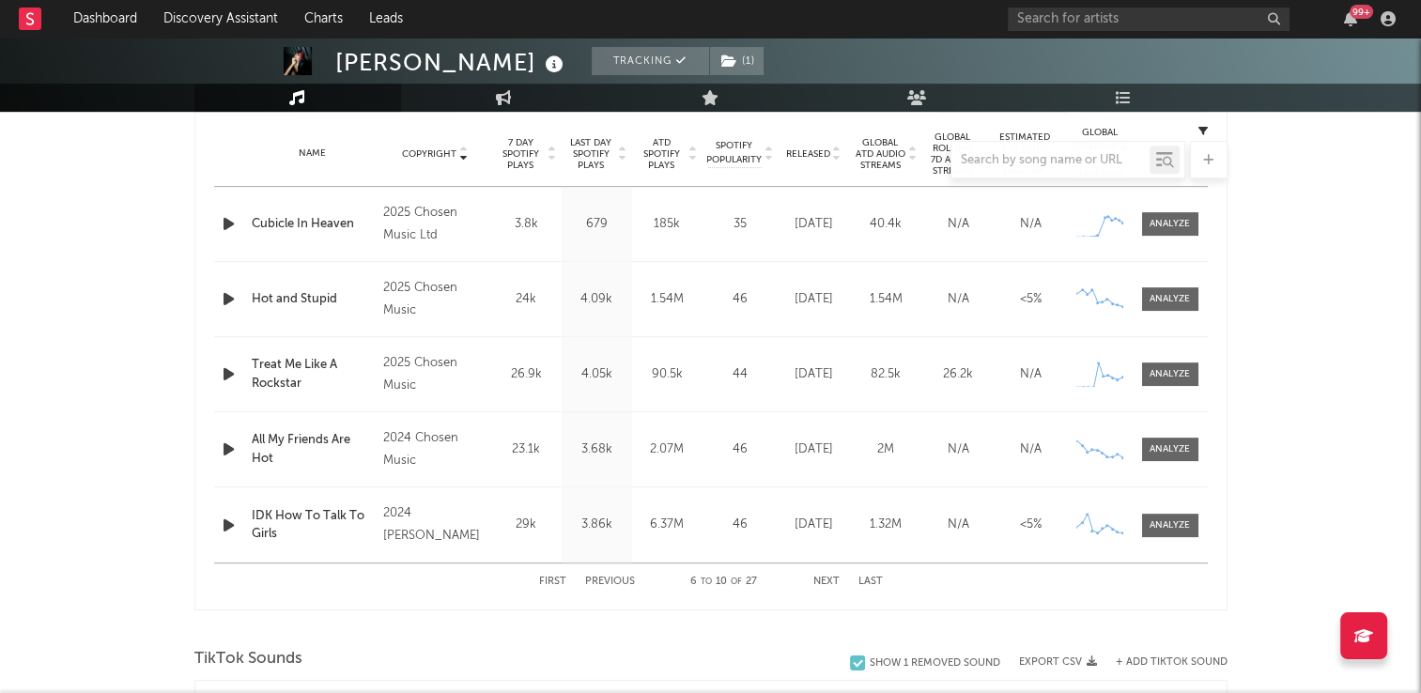
click at [821, 577] on button "Next" at bounding box center [826, 582] width 26 height 10
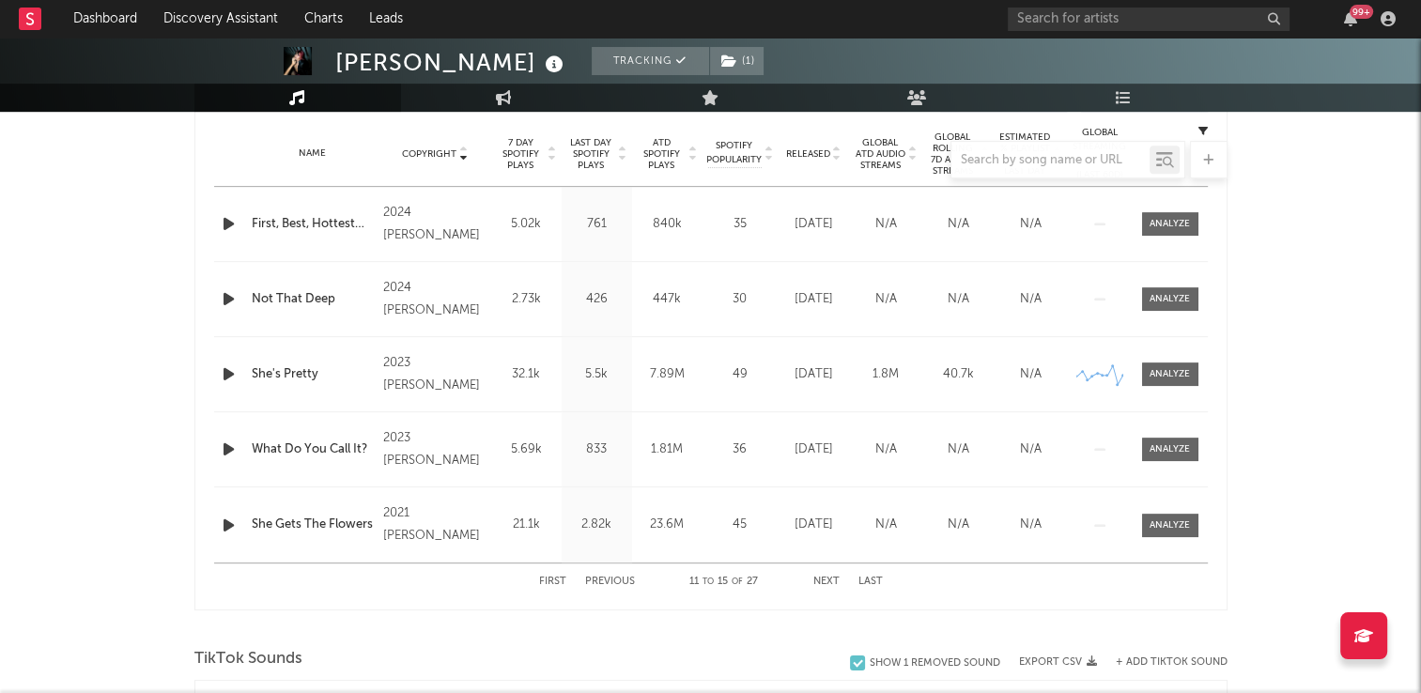
click at [826, 579] on button "Next" at bounding box center [826, 582] width 26 height 10
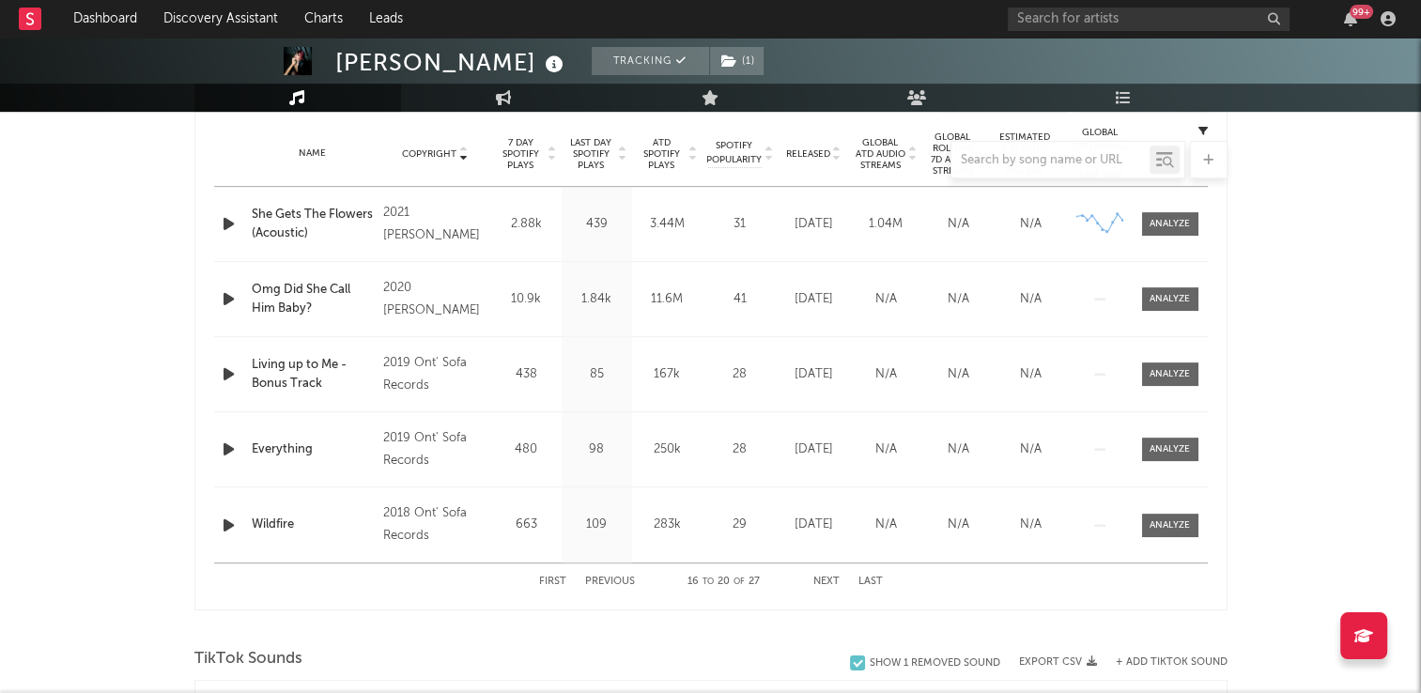
click at [826, 579] on button "Next" at bounding box center [826, 582] width 26 height 10
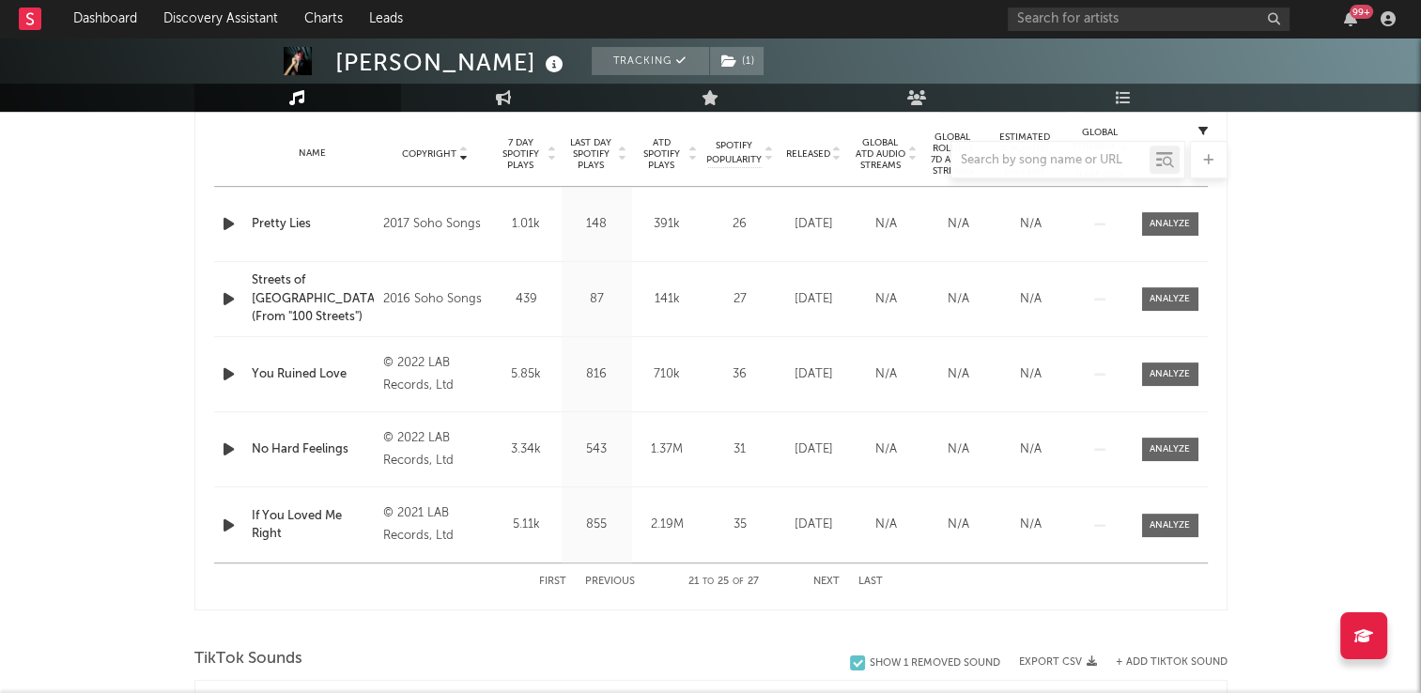
click at [826, 579] on button "Next" at bounding box center [826, 582] width 26 height 10
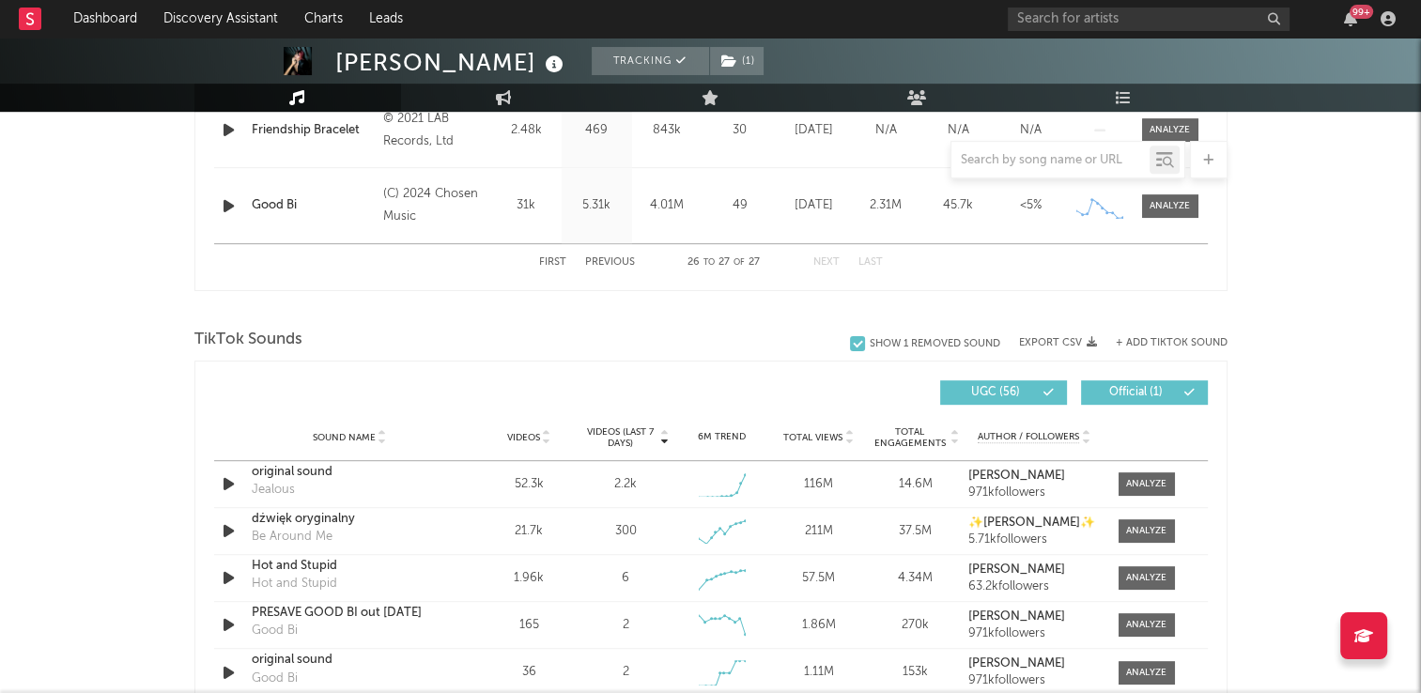
scroll to position [939, 0]
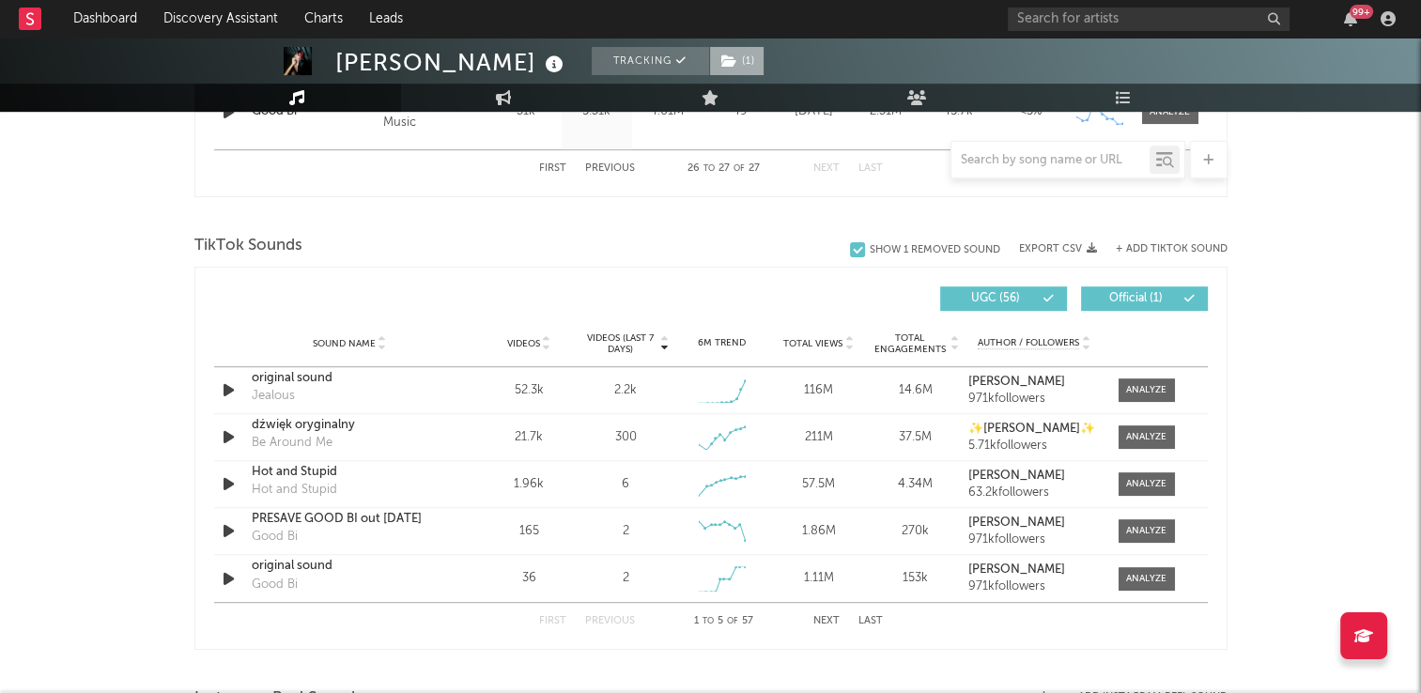
click at [713, 64] on span "( 1 )" at bounding box center [736, 61] width 55 height 28
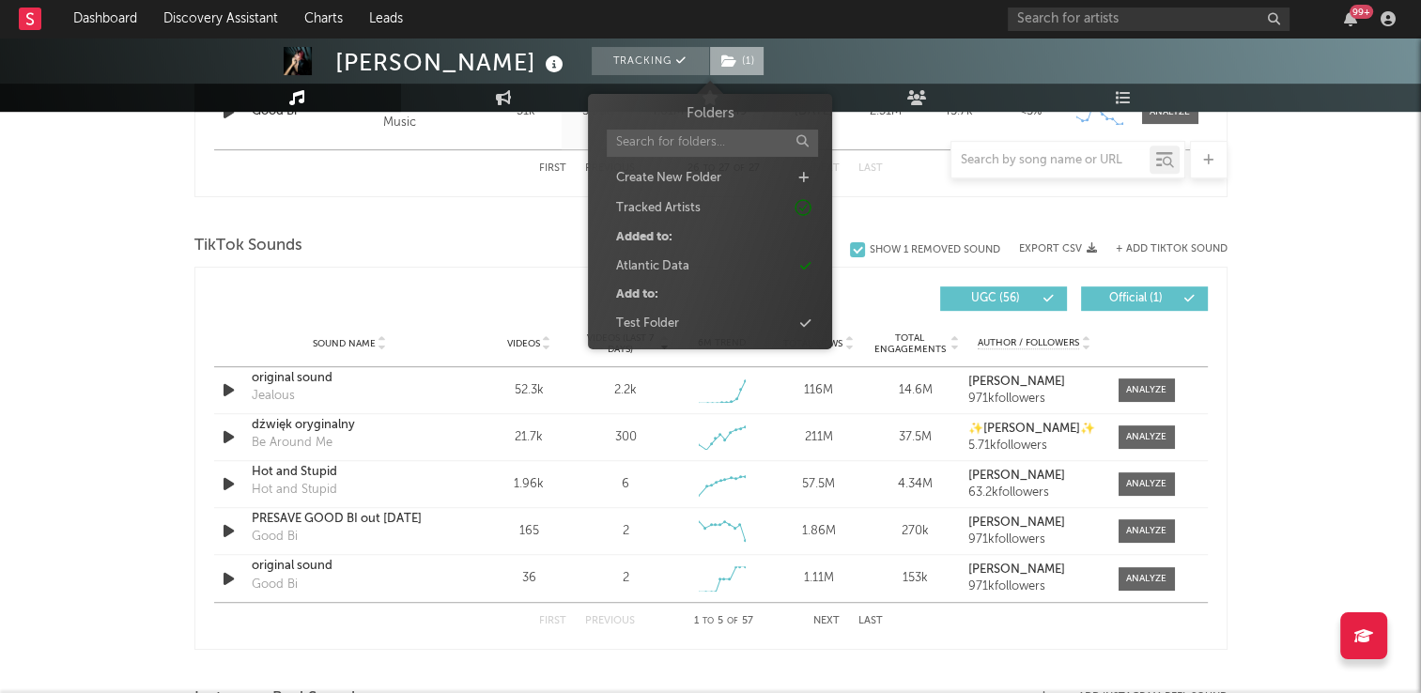
click at [713, 64] on span "( 1 )" at bounding box center [736, 61] width 55 height 28
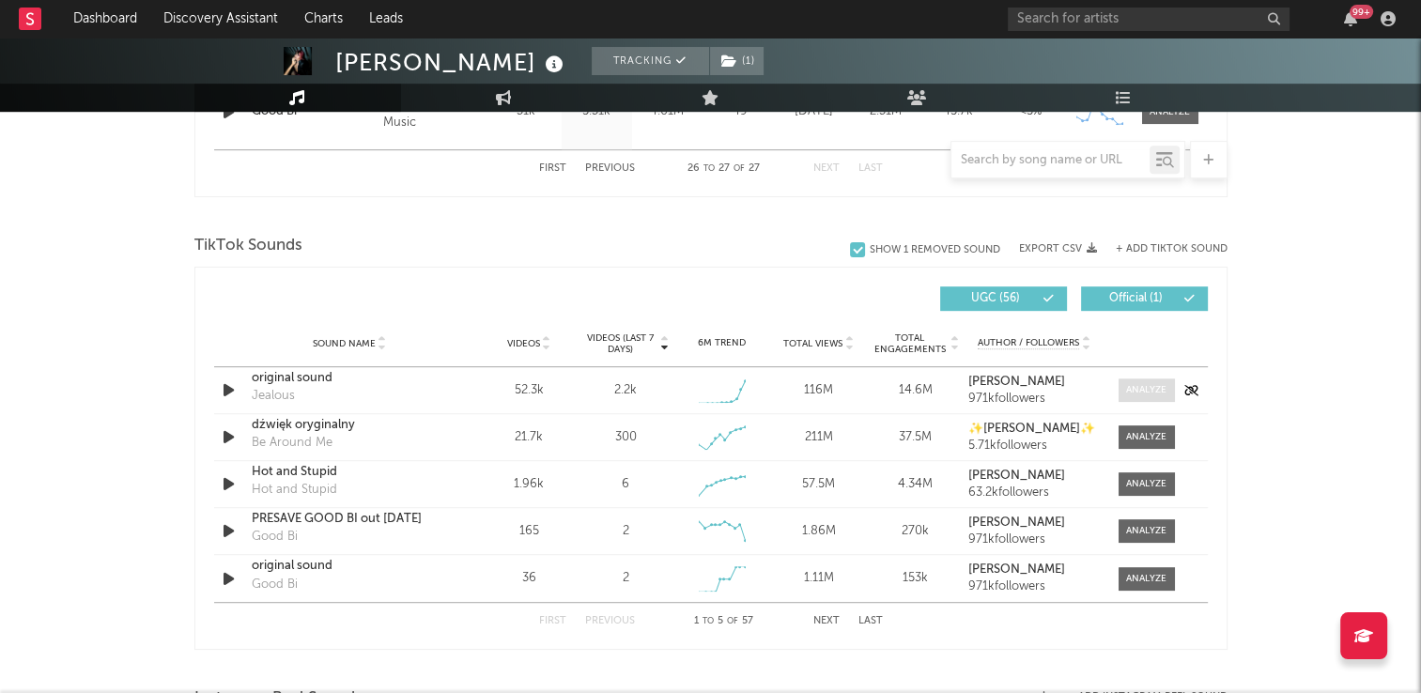
click at [1150, 390] on div at bounding box center [1146, 390] width 40 height 14
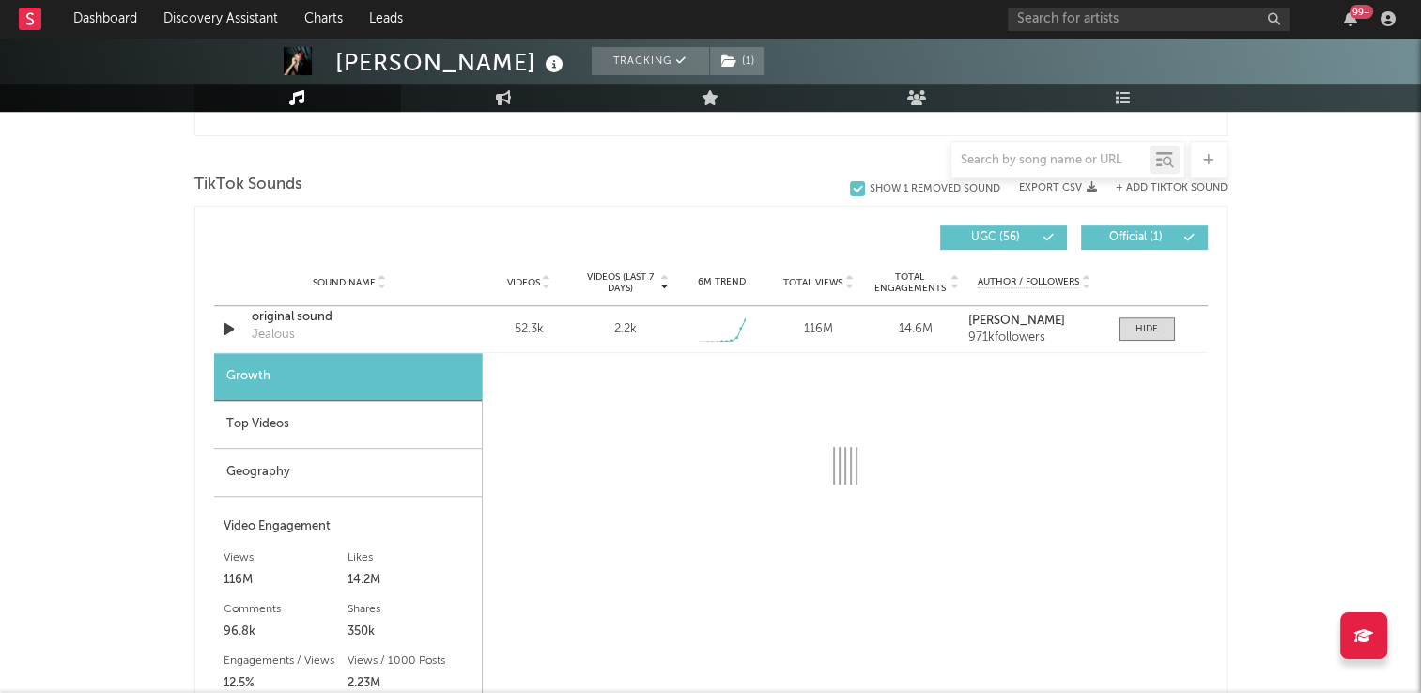
scroll to position [1033, 0]
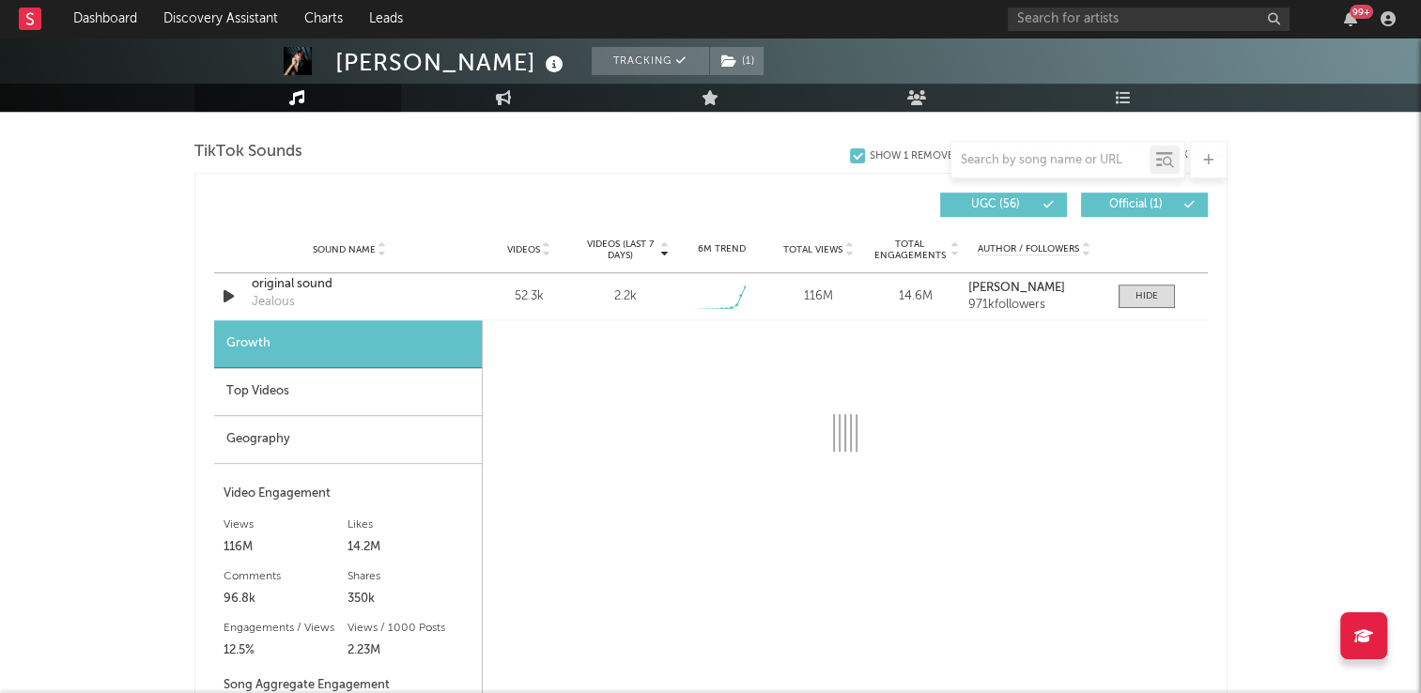
select select "6m"
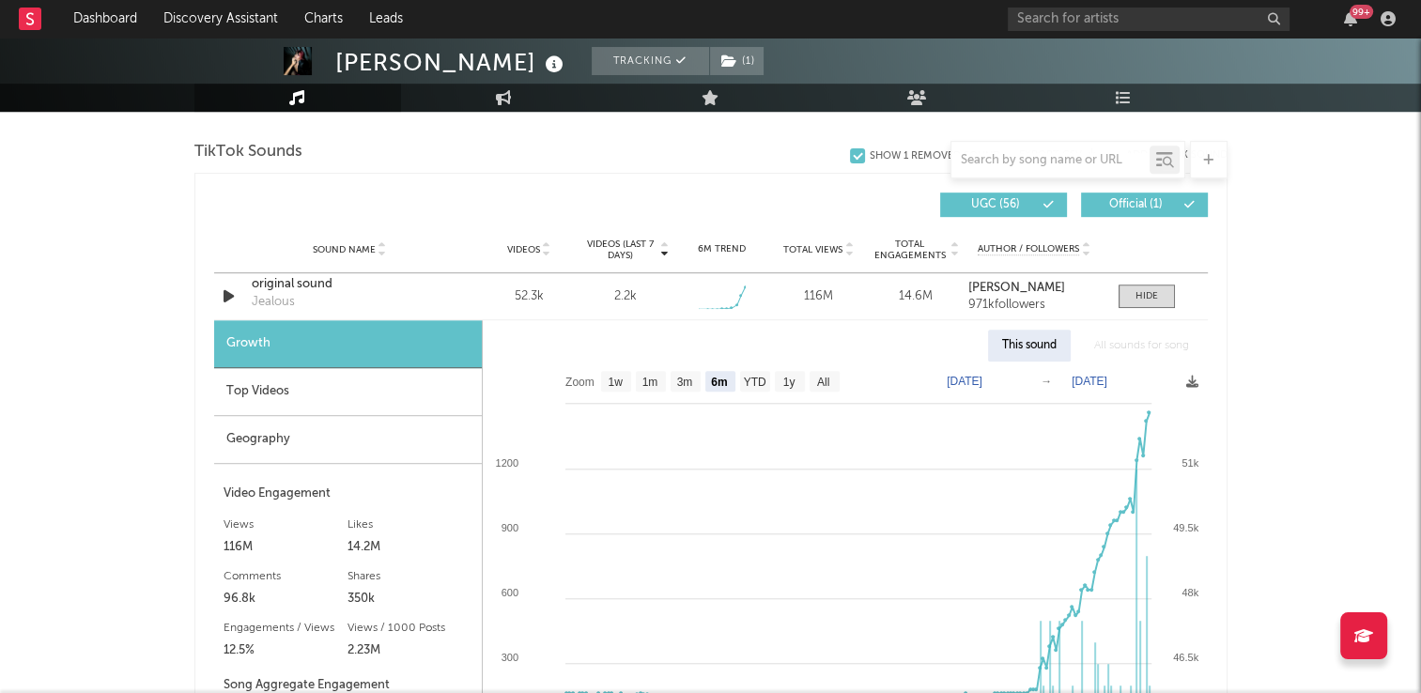
click at [258, 440] on div "Geography" at bounding box center [348, 440] width 268 height 48
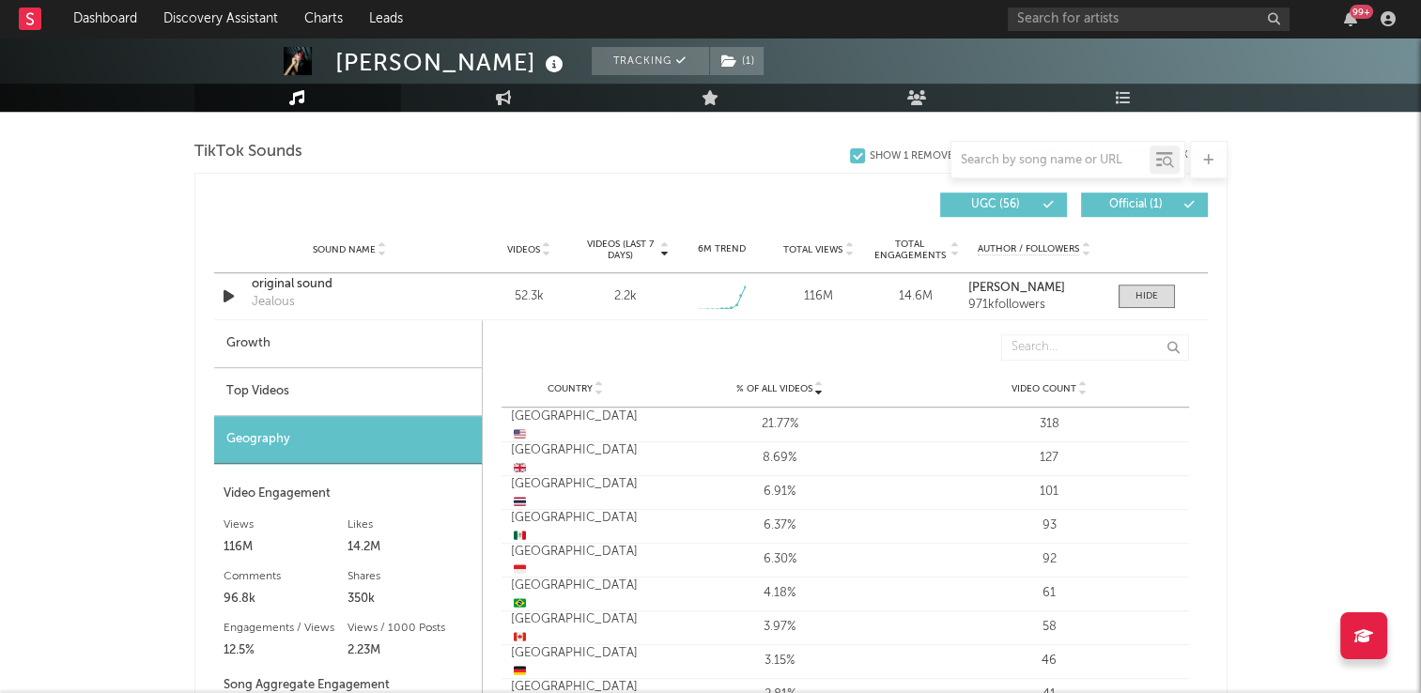
click at [286, 340] on div "Growth" at bounding box center [348, 344] width 268 height 48
select select "6m"
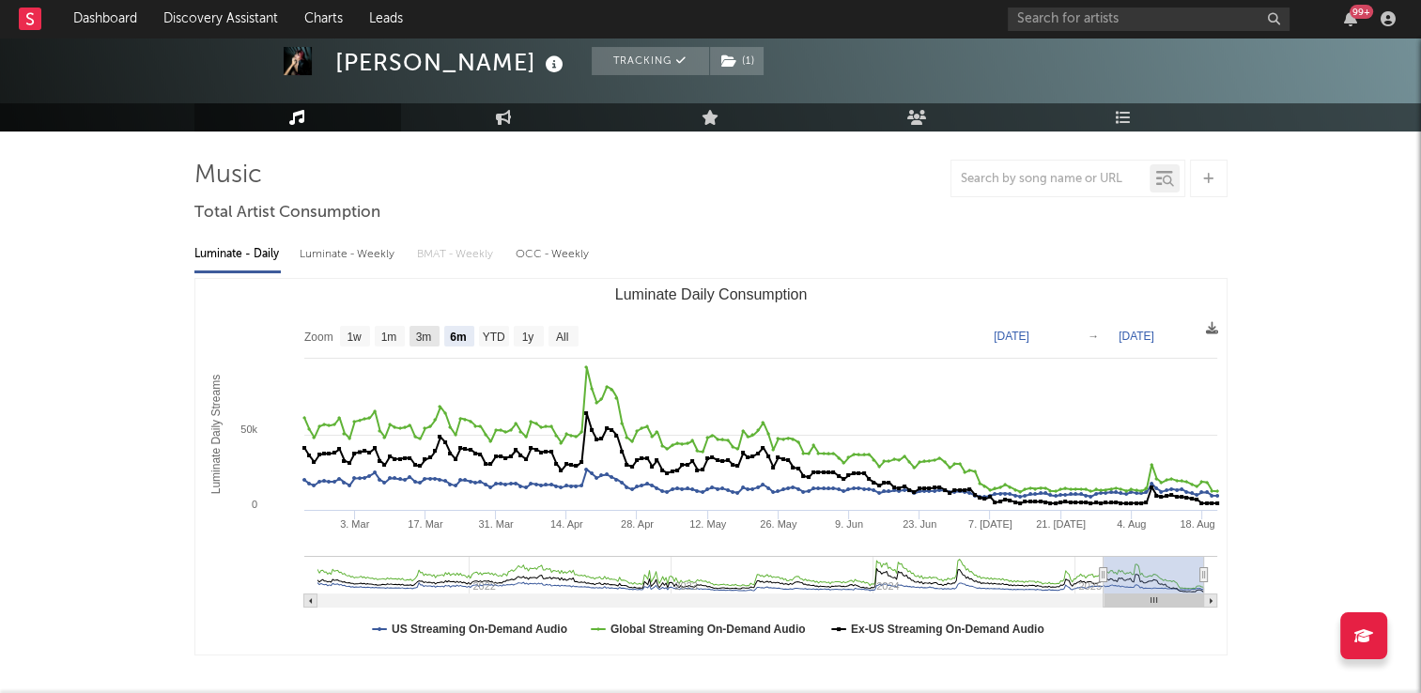
scroll to position [0, 0]
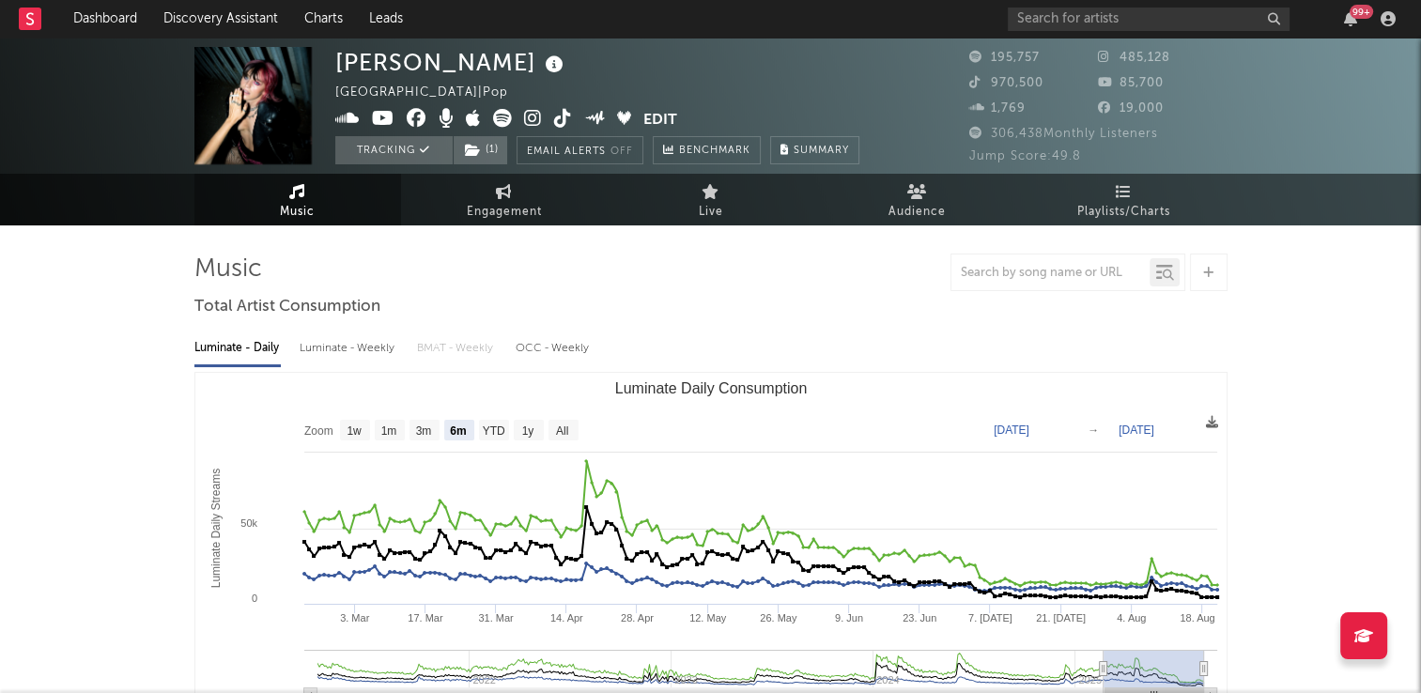
drag, startPoint x: 347, startPoint y: 209, endPoint x: 368, endPoint y: 282, distance: 76.4
click at [347, 209] on link "Music" at bounding box center [297, 200] width 207 height 52
click at [520, 205] on span "Engagement" at bounding box center [504, 212] width 75 height 23
select select "1w"
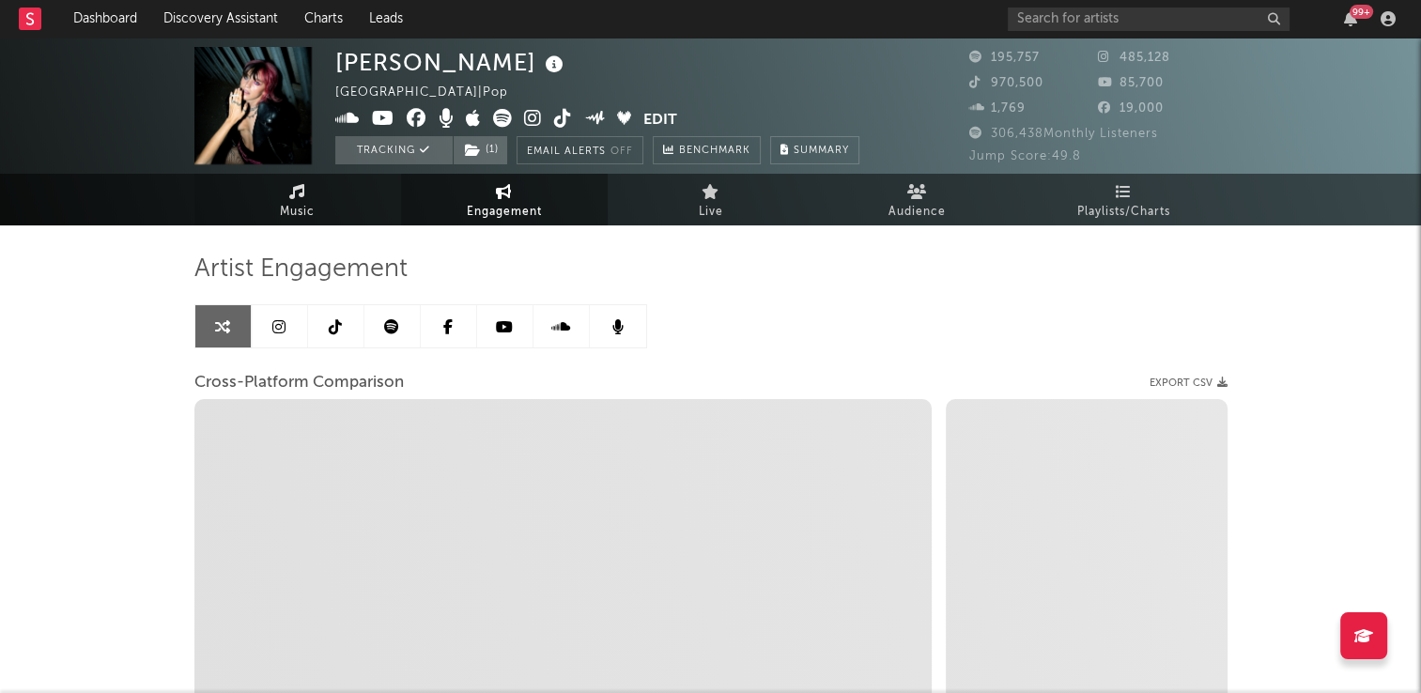
click at [305, 198] on link "Music" at bounding box center [297, 200] width 207 height 52
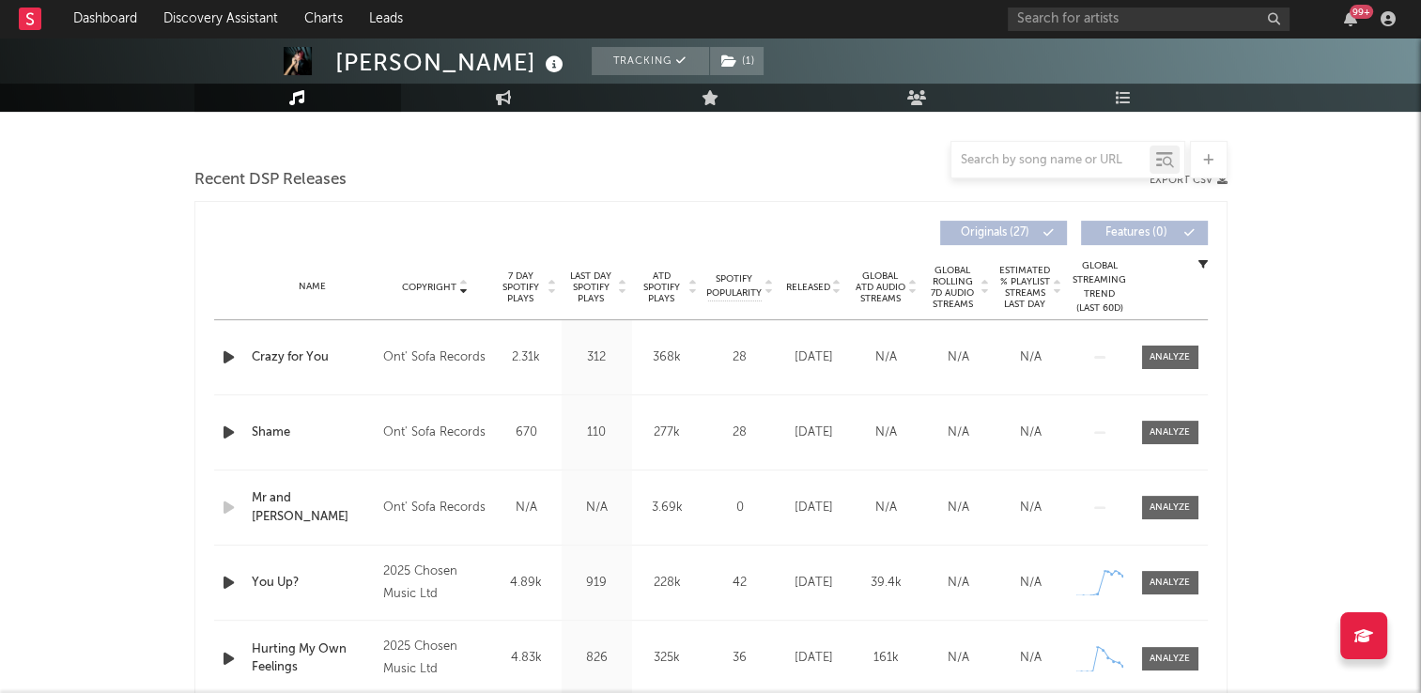
scroll to position [376, 0]
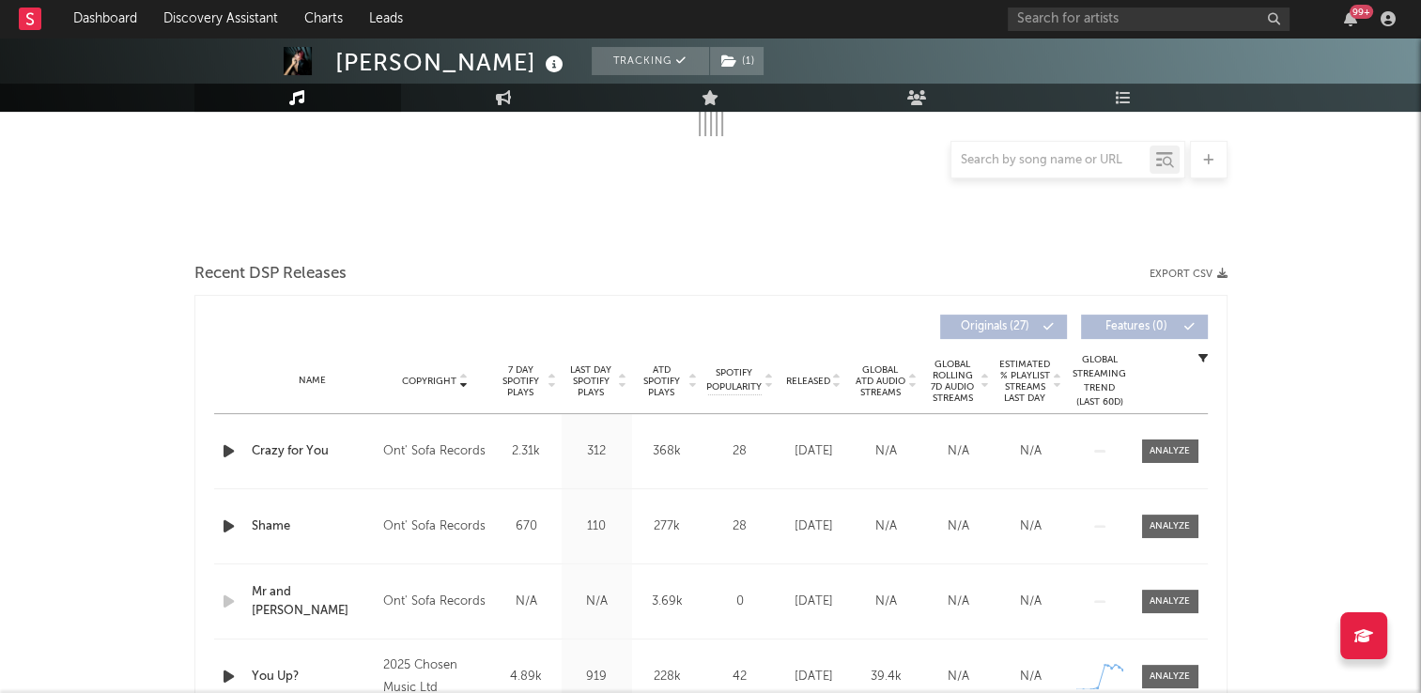
select select "6m"
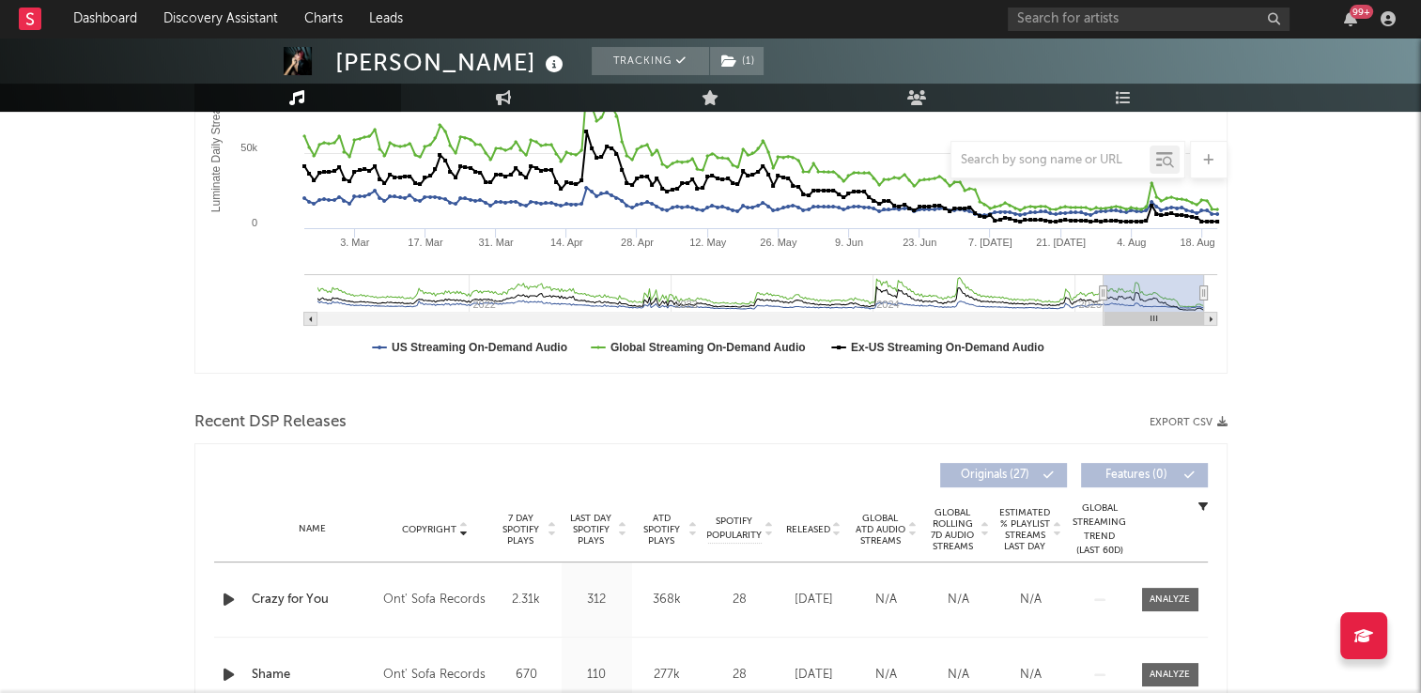
scroll to position [523, 0]
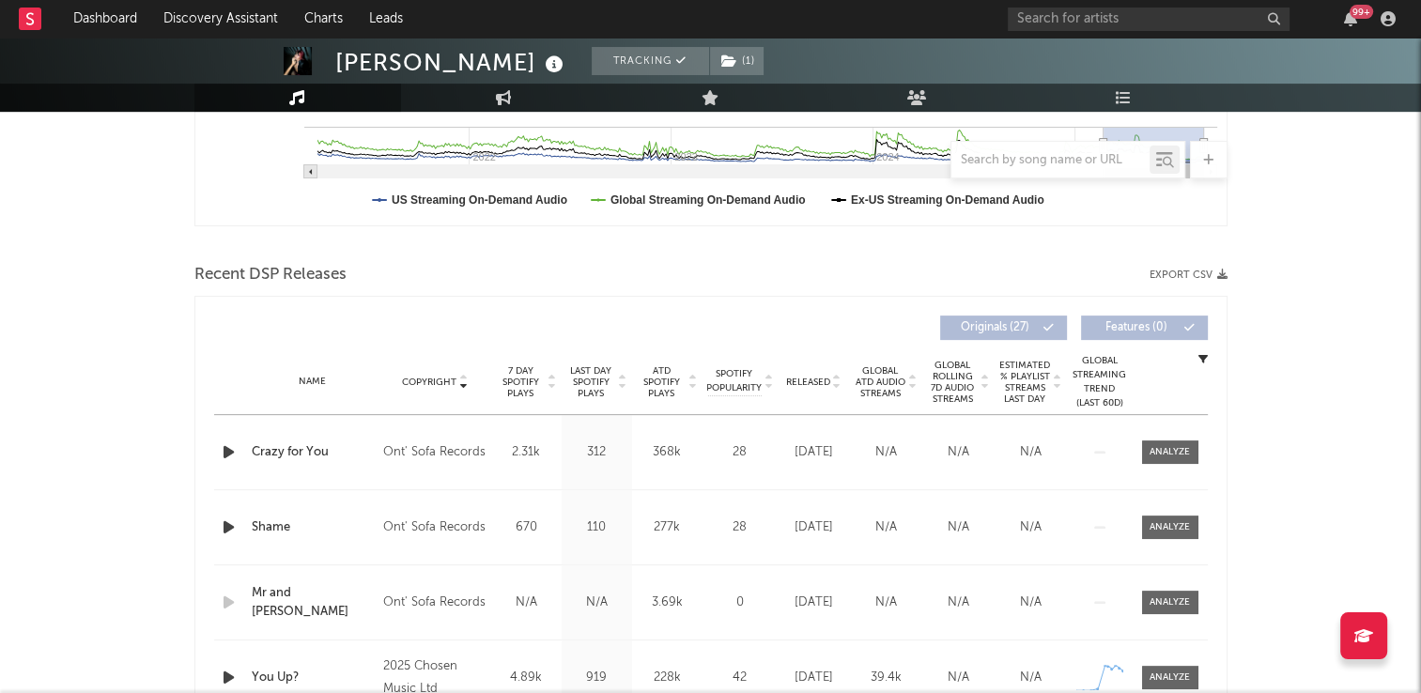
click at [464, 378] on icon at bounding box center [462, 379] width 9 height 8
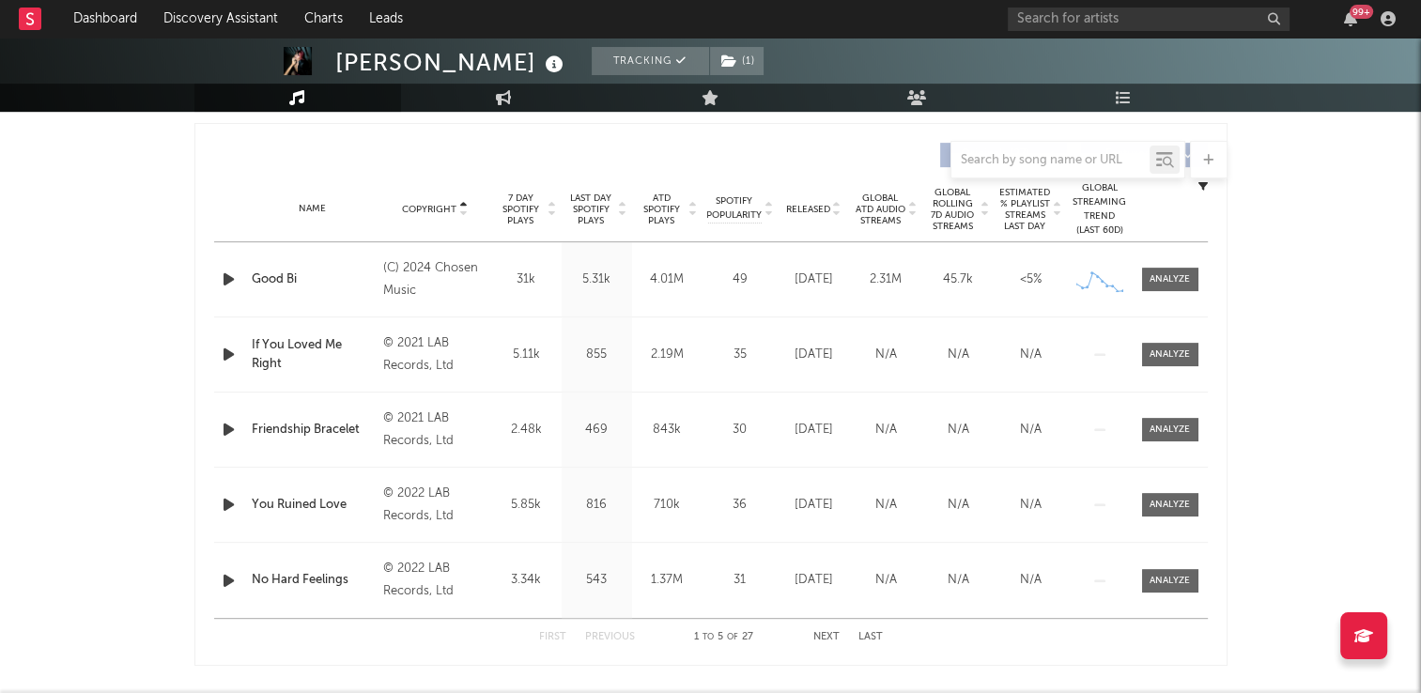
scroll to position [805, 0]
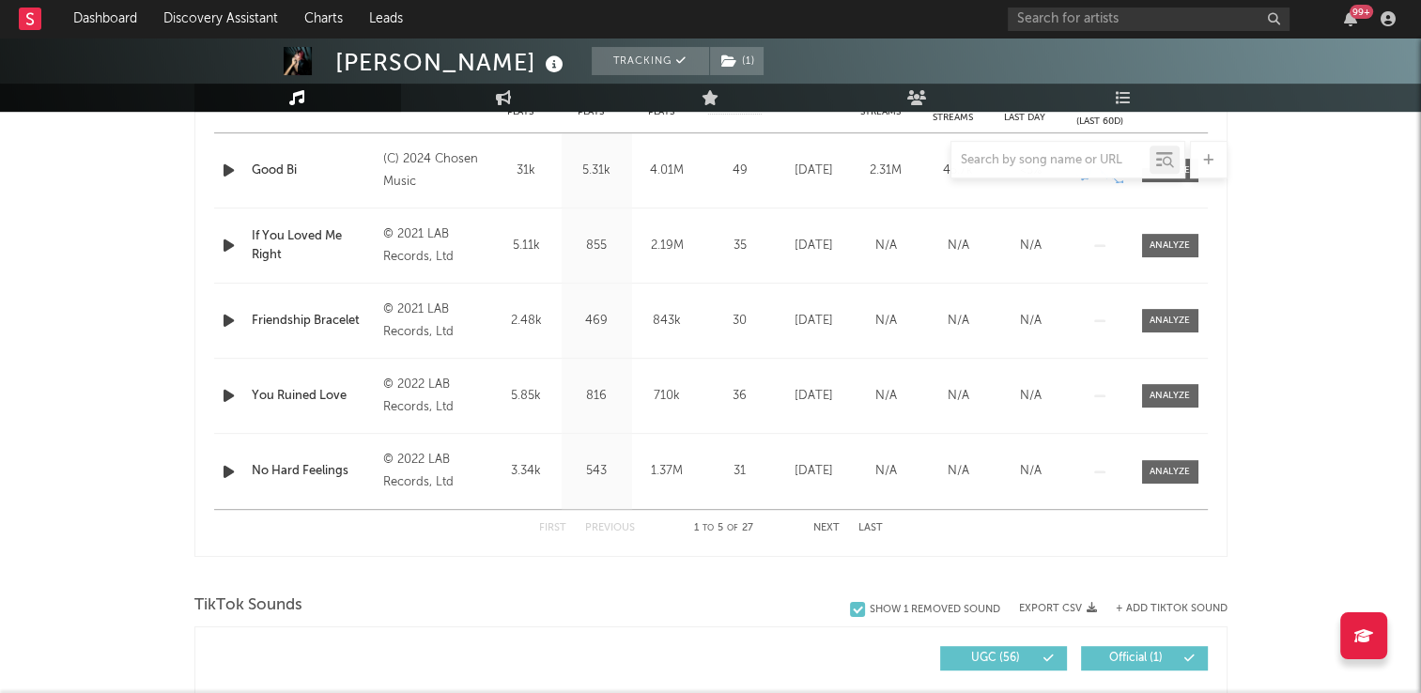
click at [827, 527] on button "Next" at bounding box center [826, 528] width 26 height 10
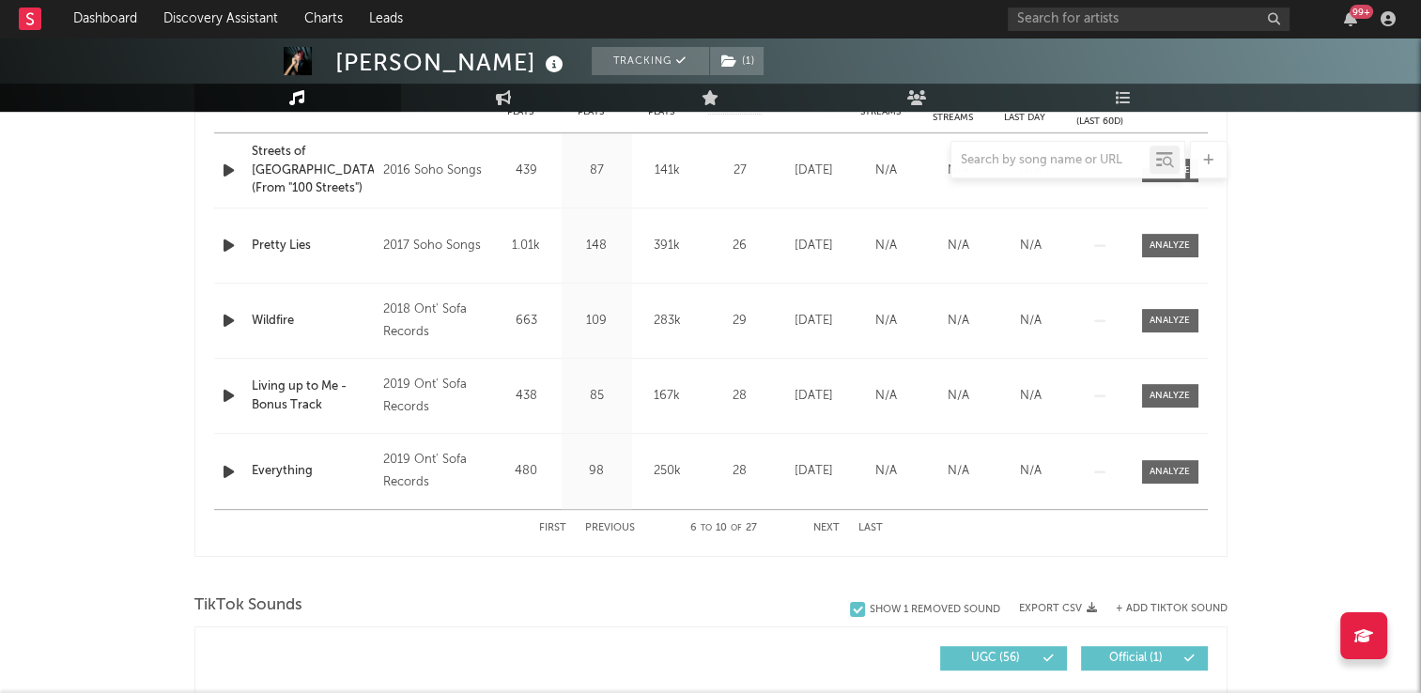
click at [827, 527] on button "Next" at bounding box center [826, 528] width 26 height 10
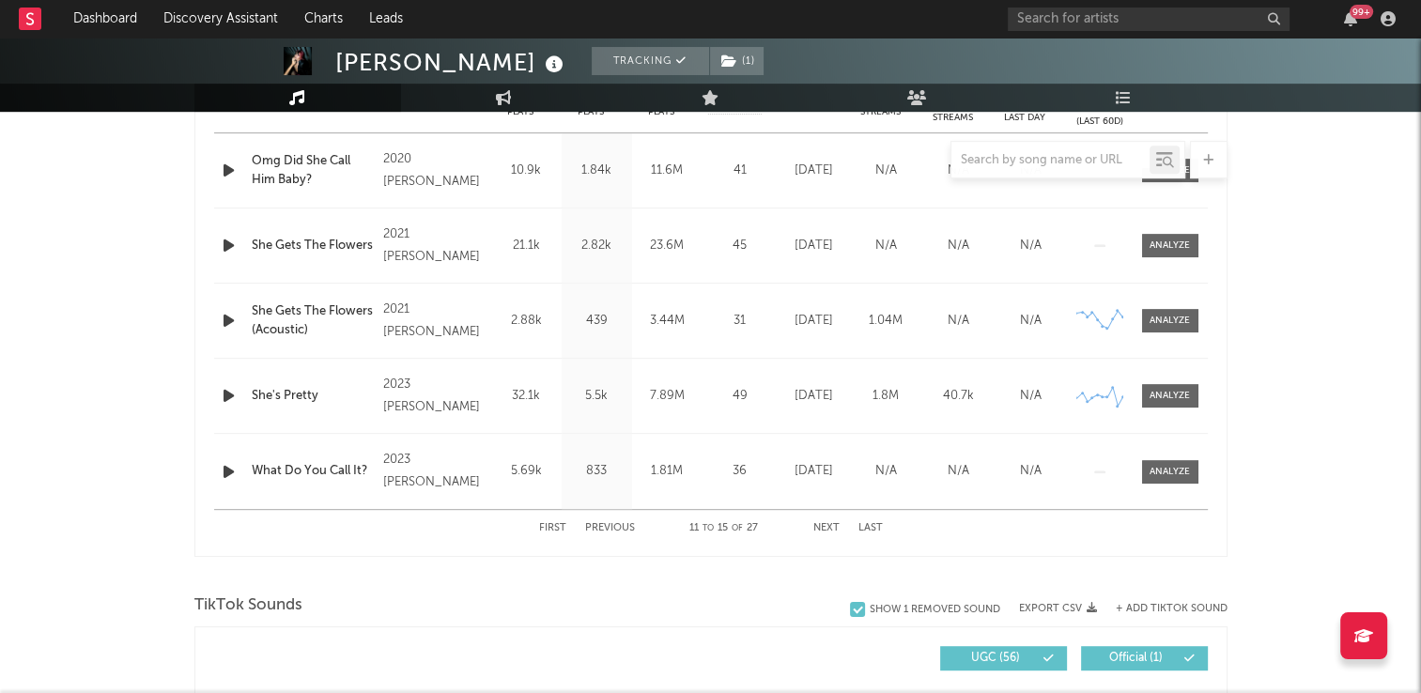
click at [827, 527] on button "Next" at bounding box center [826, 528] width 26 height 10
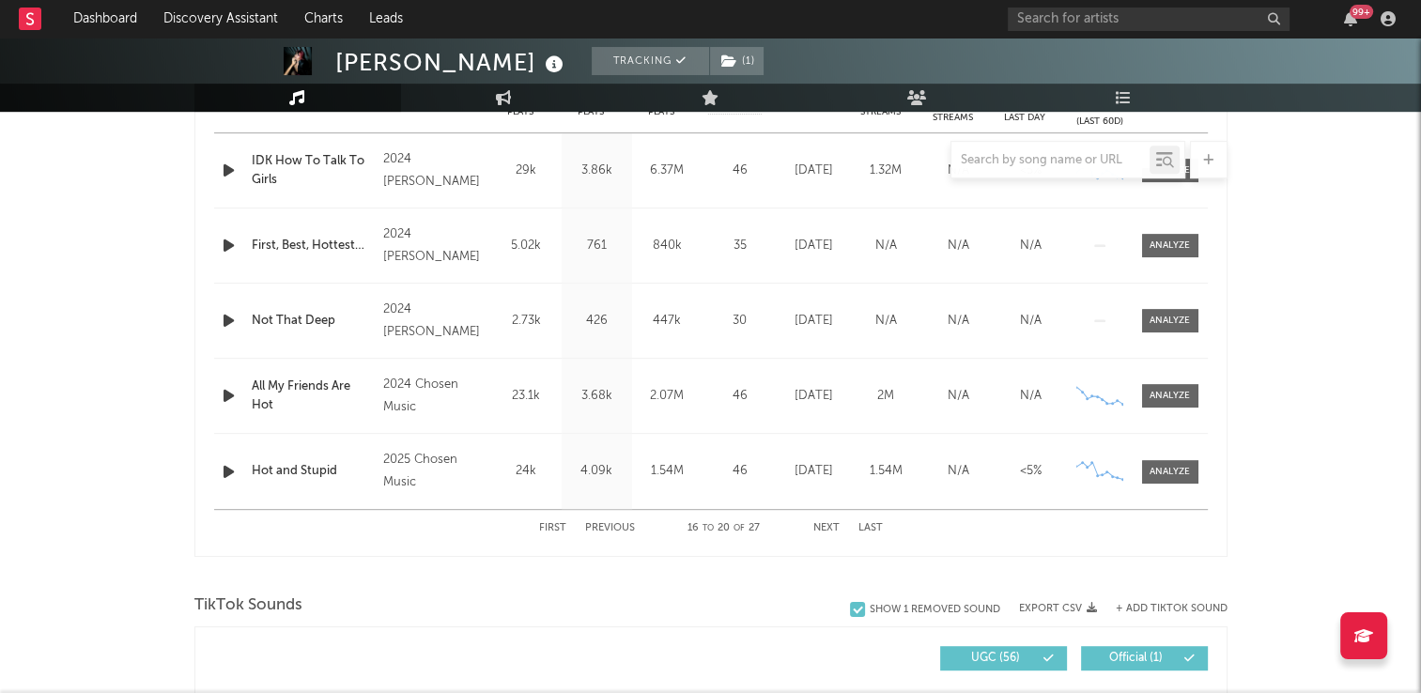
click at [827, 527] on button "Next" at bounding box center [826, 528] width 26 height 10
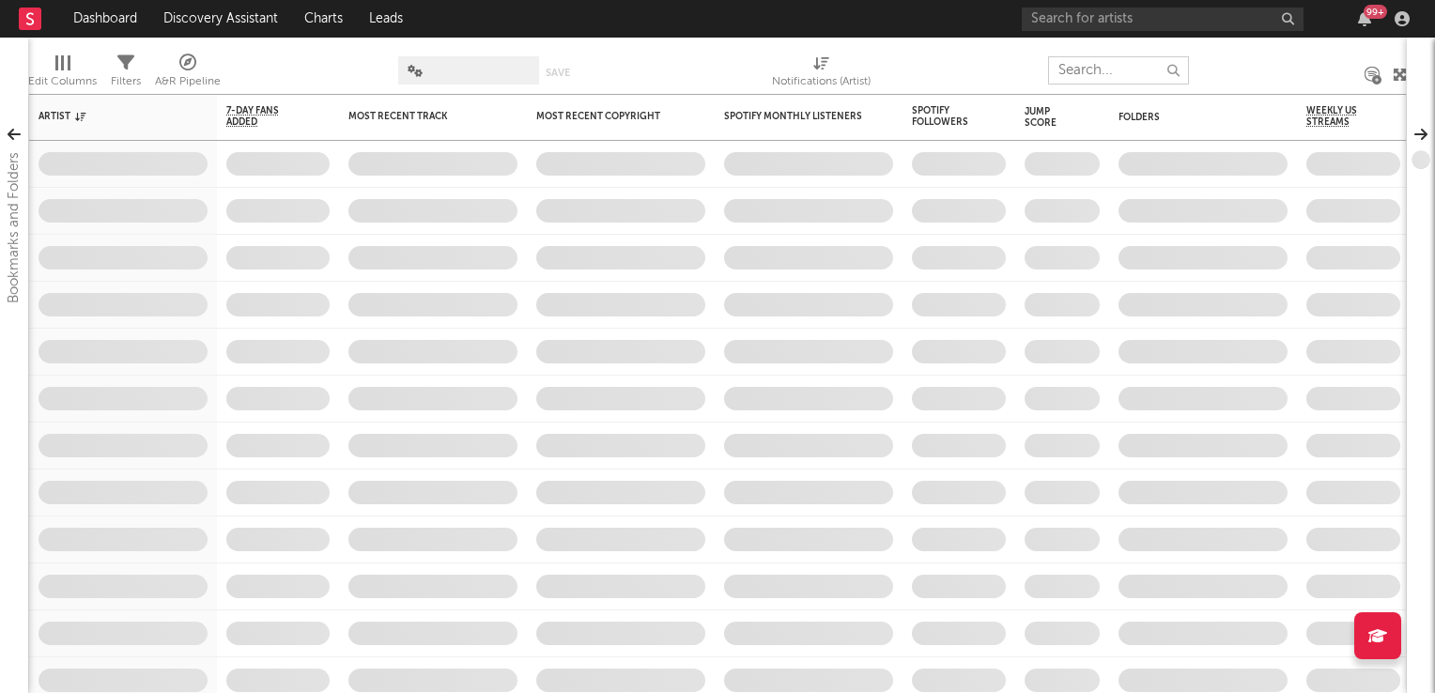
click at [1095, 74] on input "text" at bounding box center [1118, 70] width 141 height 28
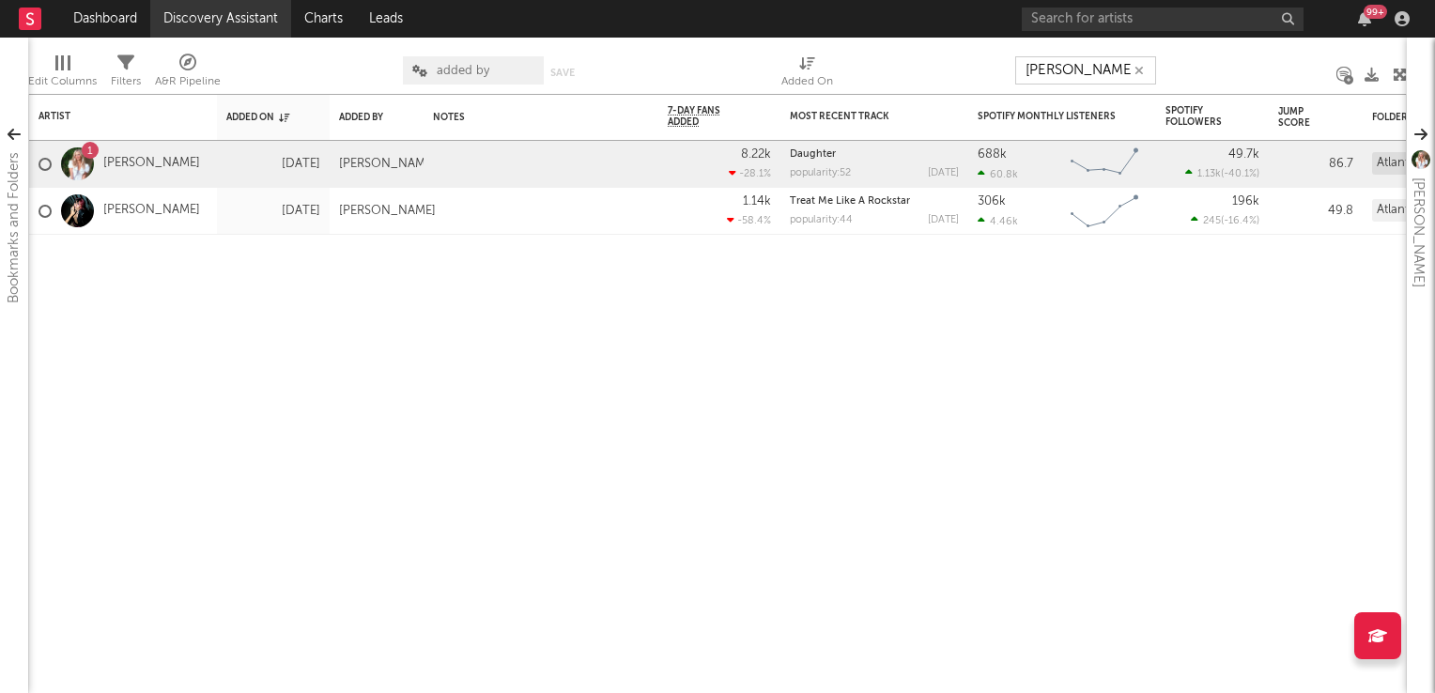
type input "[PERSON_NAME]"
click at [534, 216] on div at bounding box center [541, 211] width 235 height 46
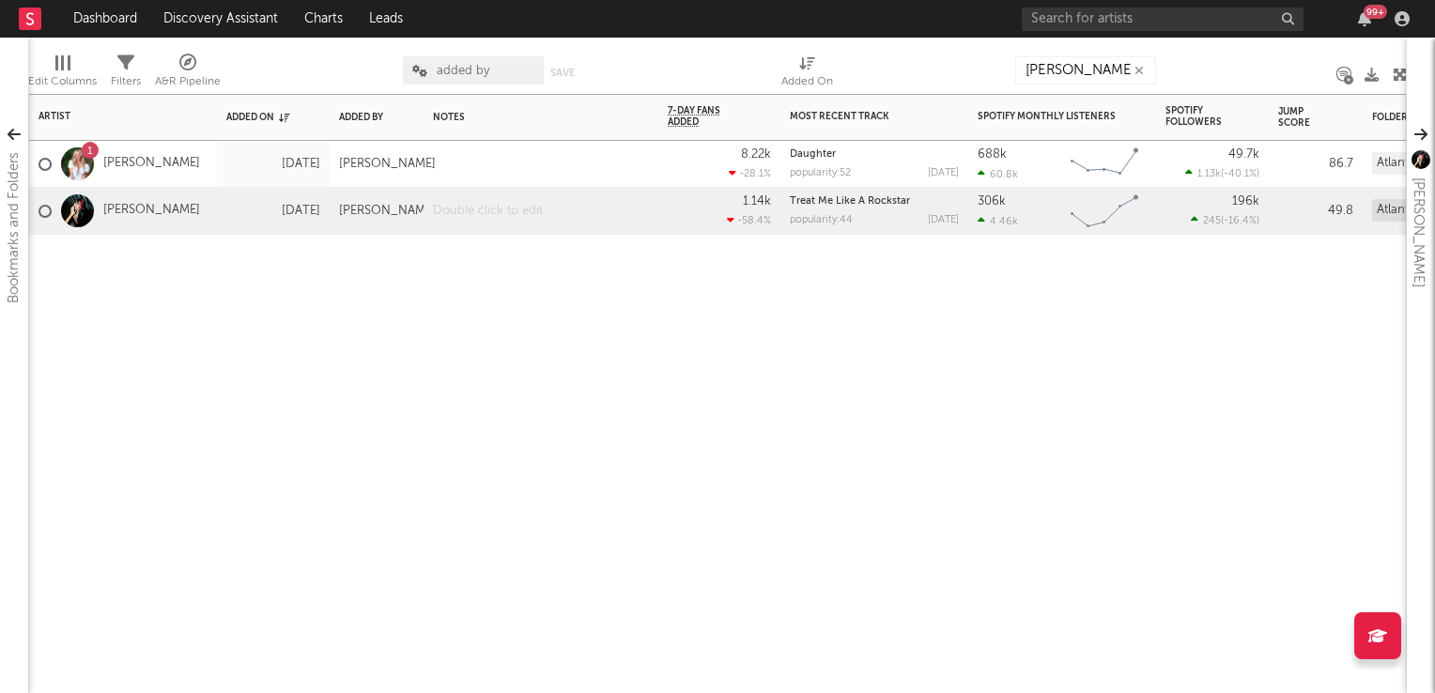
click at [541, 216] on div at bounding box center [541, 211] width 235 height 46
click at [513, 371] on div "Artist Notifications Added On Added By Notes 7-Day Fans Added WoW % Change Most…" at bounding box center [717, 393] width 1379 height 599
click at [1105, 72] on input "beth" at bounding box center [1085, 70] width 141 height 28
type input "b"
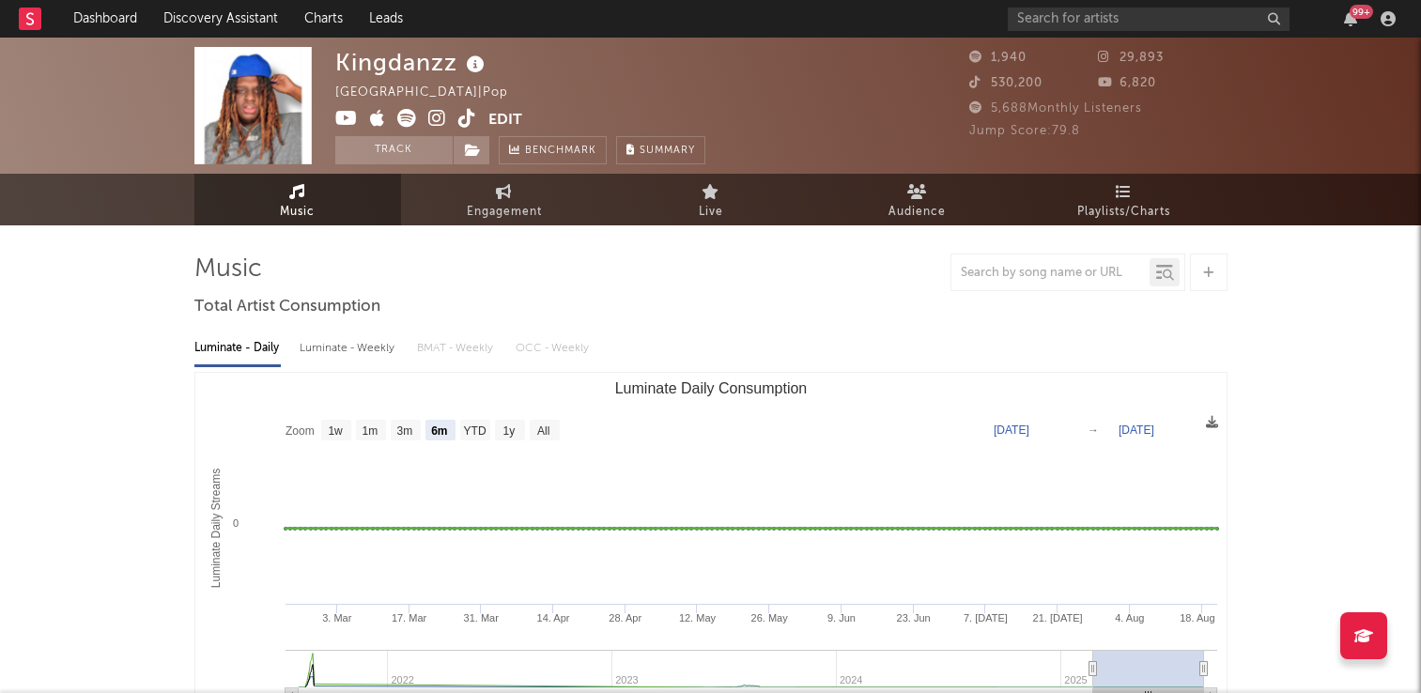
select select "6m"
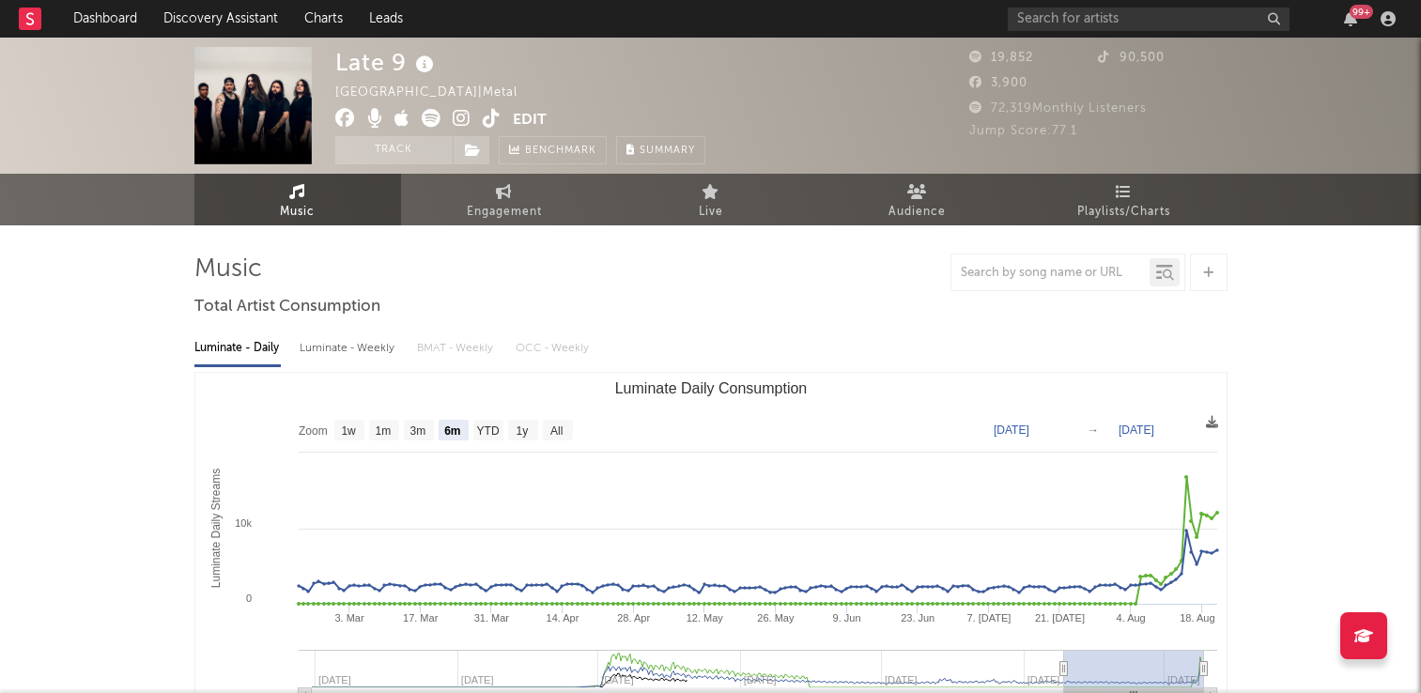
select select "6m"
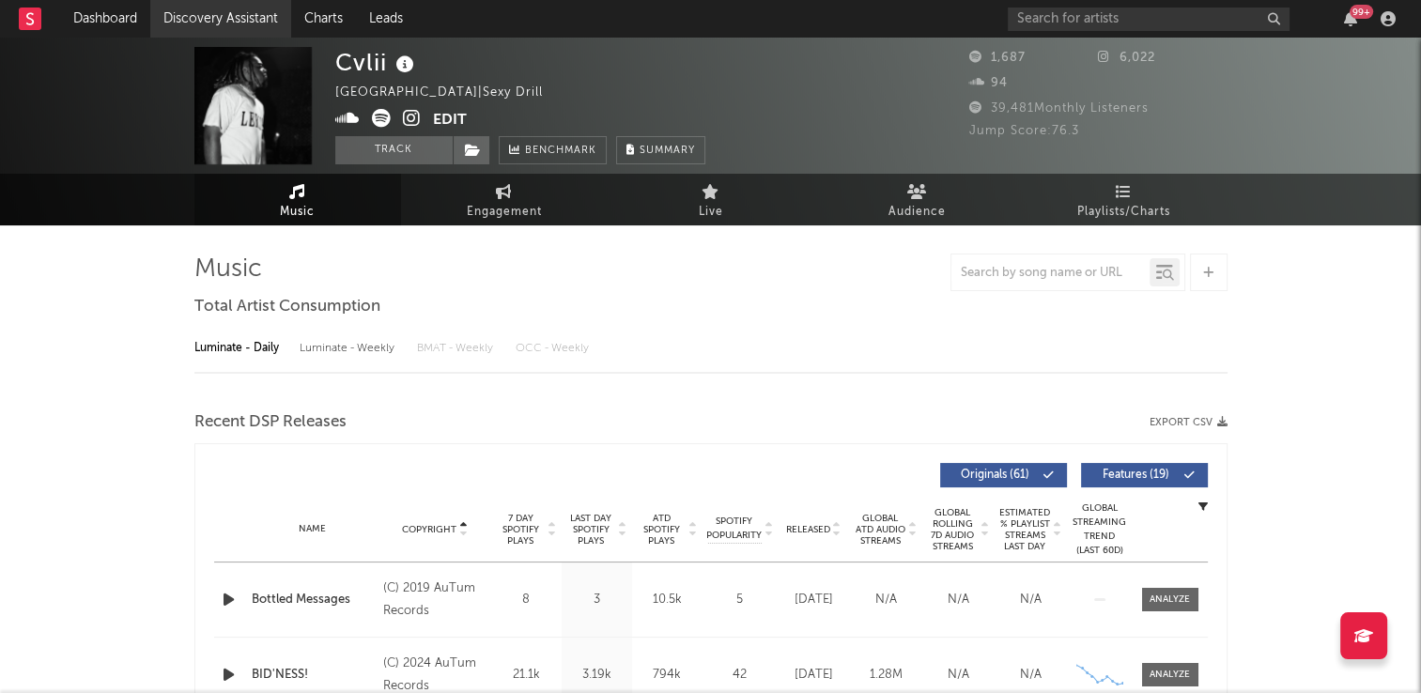
select select "6m"
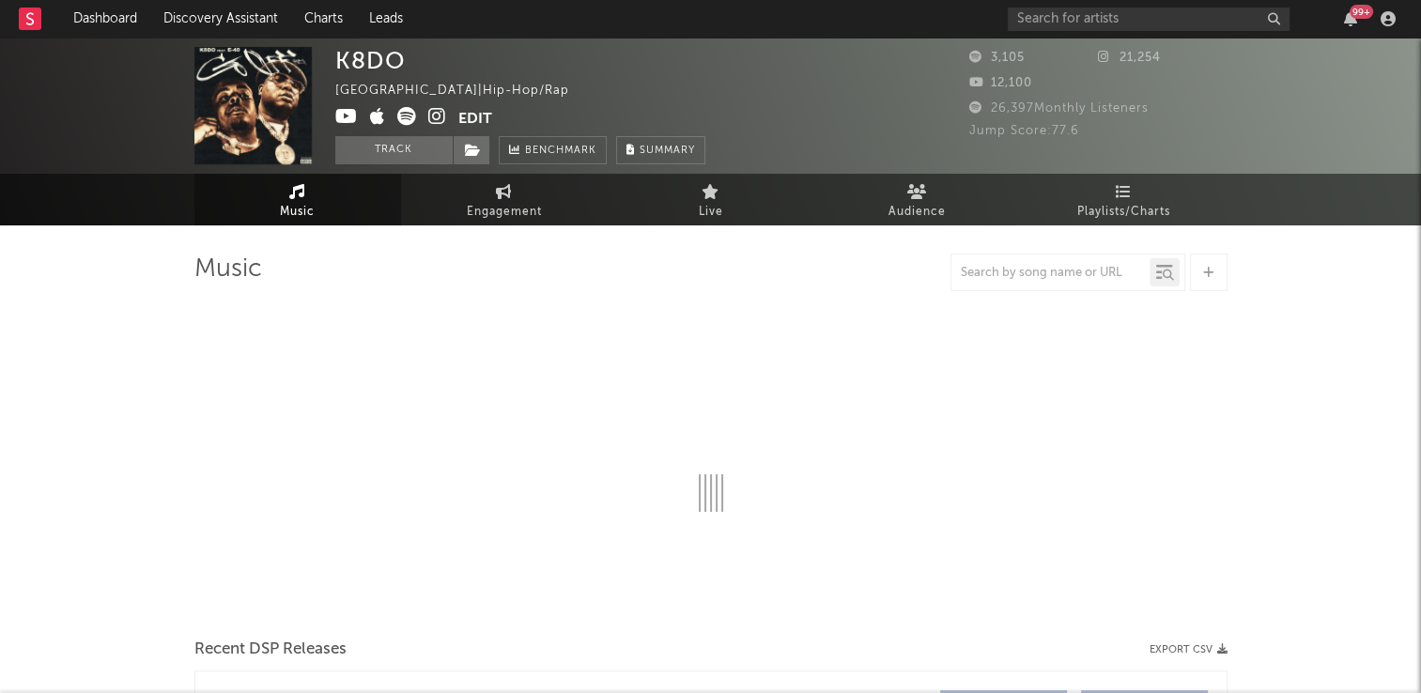
select select "6m"
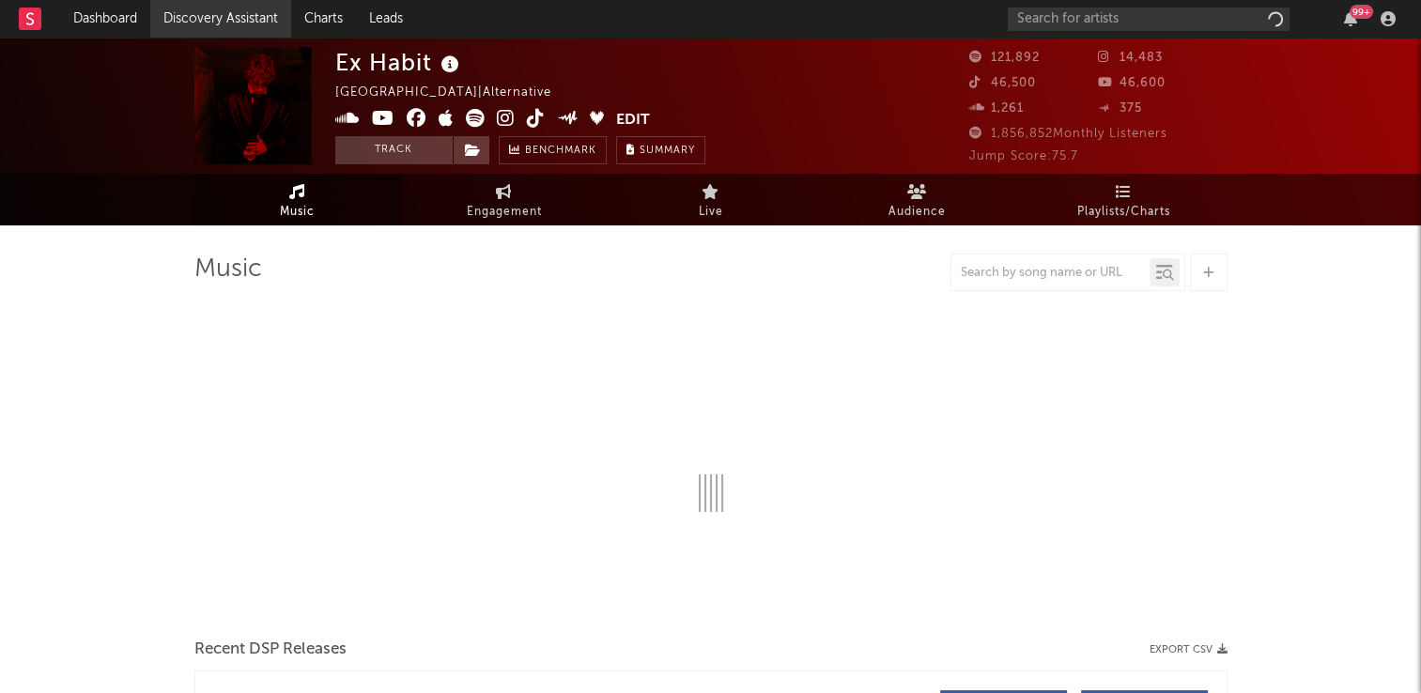
select select "6m"
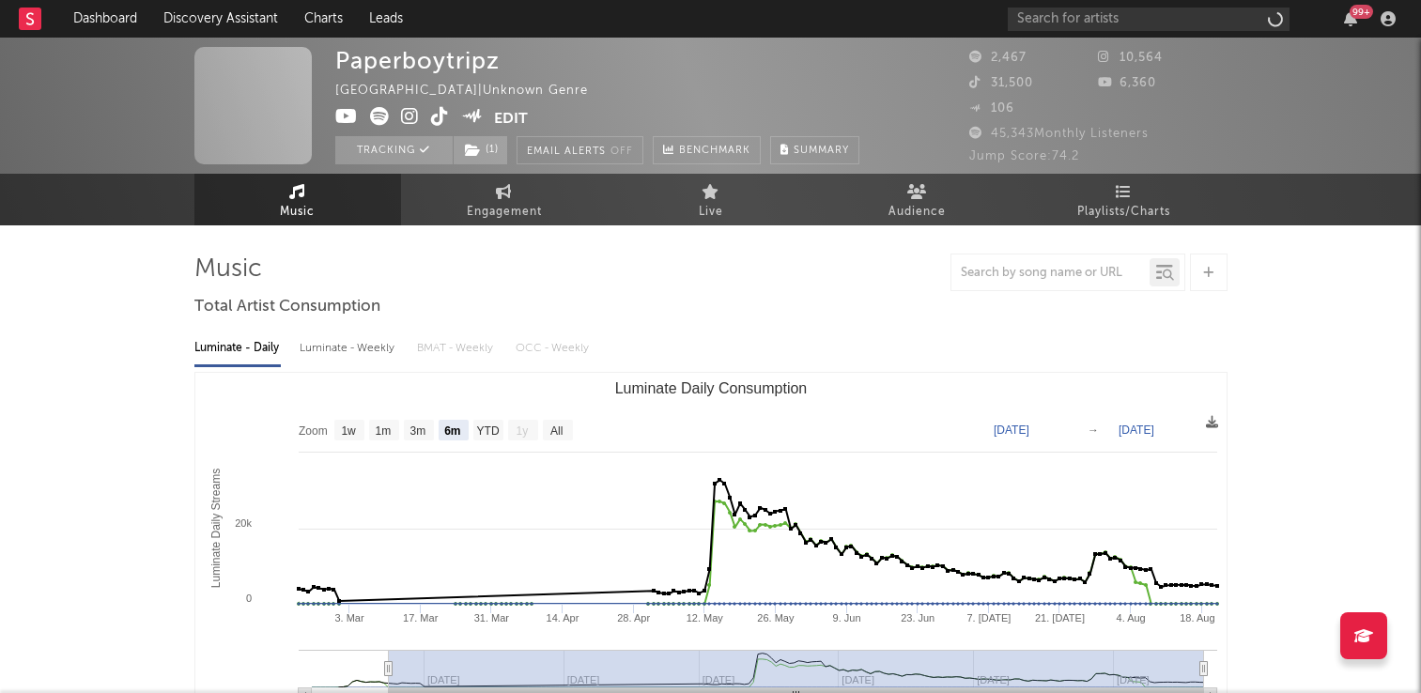
select select "6m"
